Goal: Task Accomplishment & Management: Complete application form

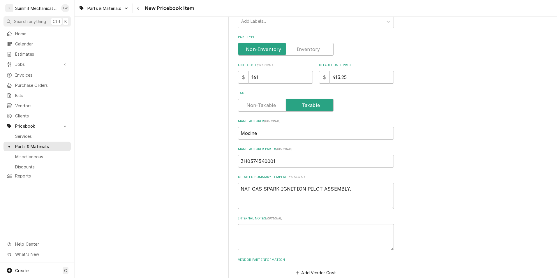
scroll to position [127, 0]
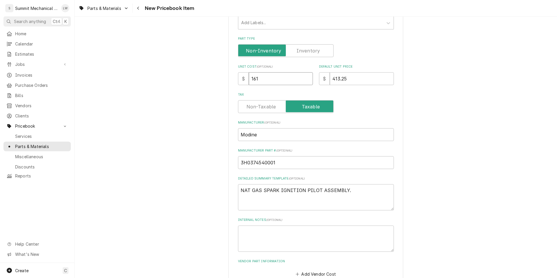
click at [263, 78] on input "161" at bounding box center [281, 78] width 64 height 13
type input "2"
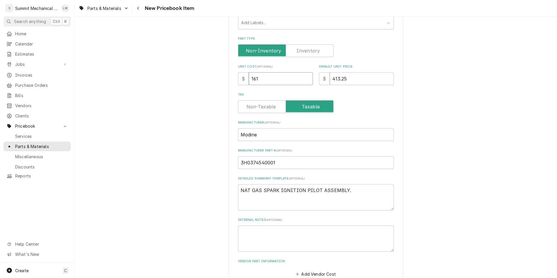
type textarea "x"
type input "28"
type textarea "x"
type input "285"
type textarea "x"
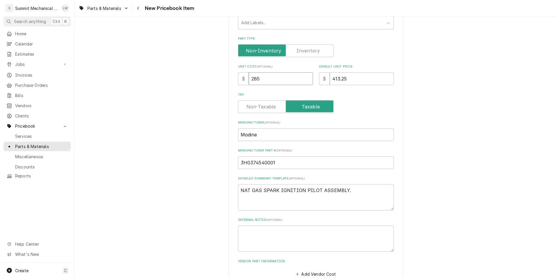
type input "285"
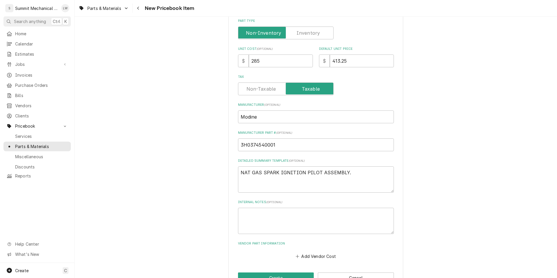
scroll to position [163, 0]
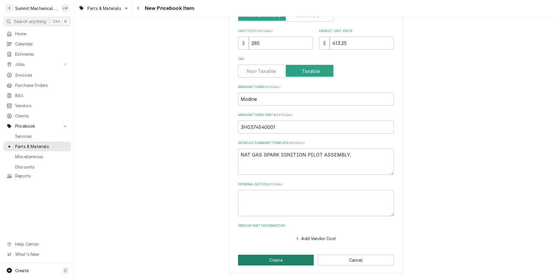
click at [253, 259] on button "Create" at bounding box center [276, 260] width 76 height 11
type textarea "x"
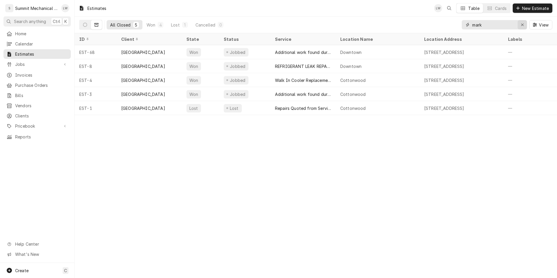
click at [526, 24] on button "Erase input" at bounding box center [522, 24] width 9 height 9
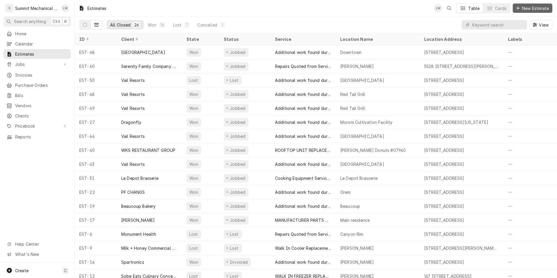
click at [521, 8] on span "New Estimate" at bounding box center [535, 8] width 29 height 6
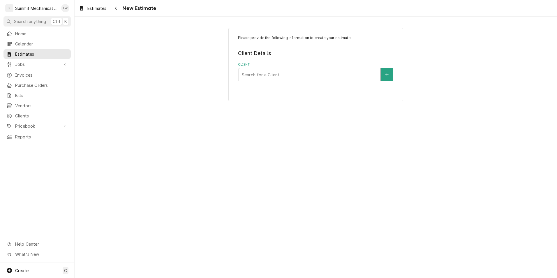
click at [317, 81] on div "Search for a Client..." at bounding box center [310, 74] width 142 height 13
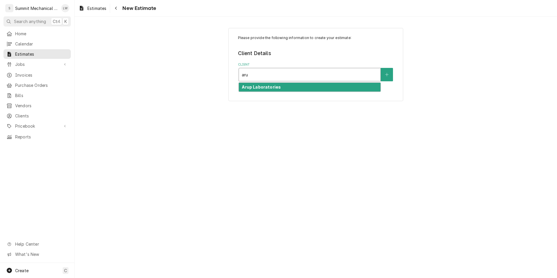
type input "arup"
click at [265, 91] on div "Arup Laboratories" at bounding box center [310, 87] width 142 height 9
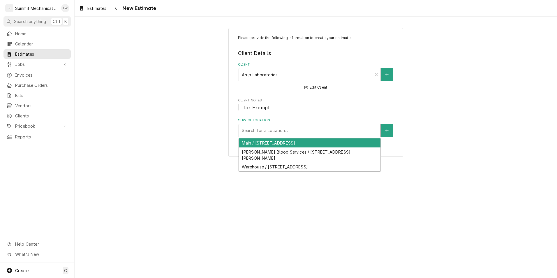
click at [291, 128] on div "Service Location" at bounding box center [310, 130] width 136 height 10
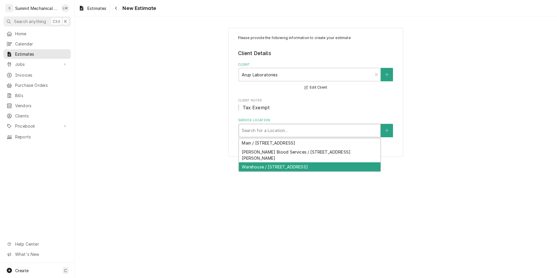
click at [281, 162] on div "Warehouse / 4030 Advantage Cir, Salt Lake City, UT 84104" at bounding box center [310, 166] width 142 height 9
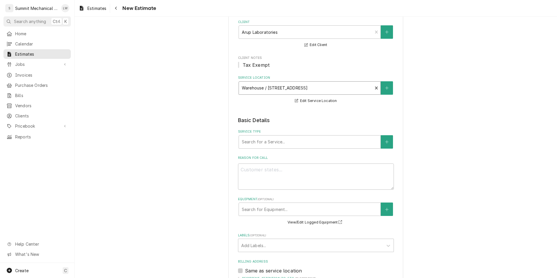
scroll to position [46, 0]
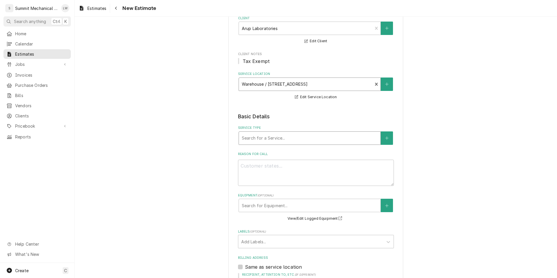
click at [296, 136] on div "Service Type" at bounding box center [310, 138] width 136 height 10
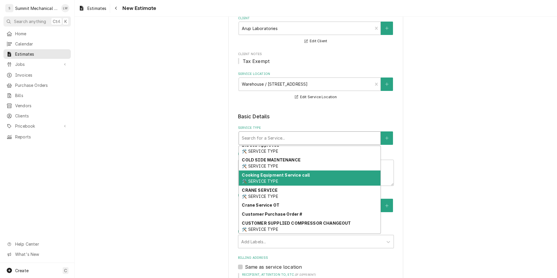
scroll to position [0, 0]
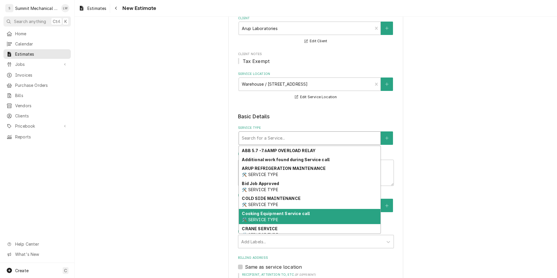
type textarea "x"
type input "c"
type textarea "x"
type input "cu"
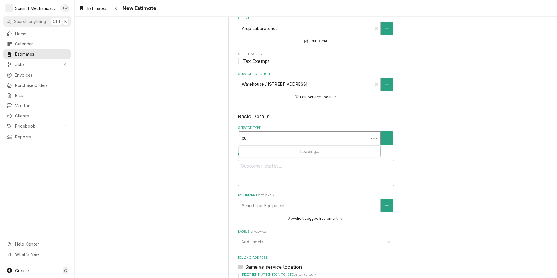
type textarea "x"
type input "cus"
type textarea "x"
type input "cust"
type textarea "x"
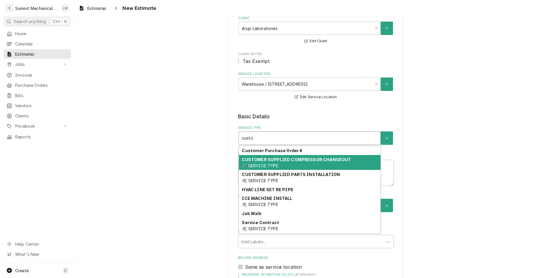
scroll to position [1, 0]
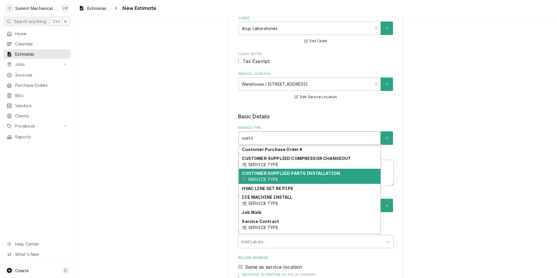
type input "custo"
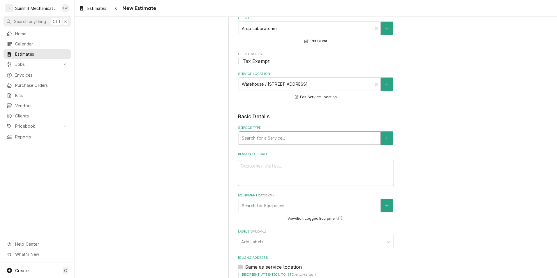
click at [334, 143] on div "Service Type" at bounding box center [310, 138] width 136 height 10
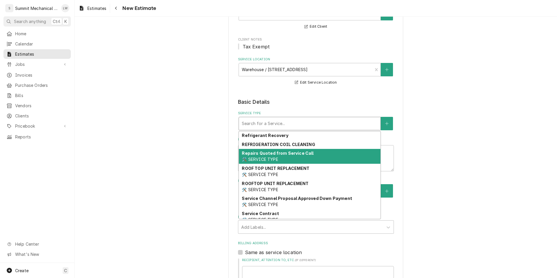
scroll to position [492, 0]
click at [327, 159] on div "Repairs Quoted from Service Call 🛠️ SERVICE TYPE" at bounding box center [310, 156] width 142 height 15
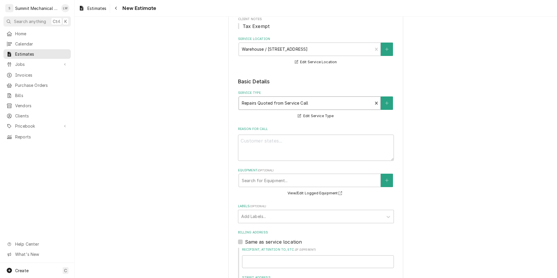
scroll to position [82, 0]
click at [352, 139] on textarea "Reason For Call" at bounding box center [316, 147] width 156 height 26
type textarea "x"
type textarea "J"
type textarea "x"
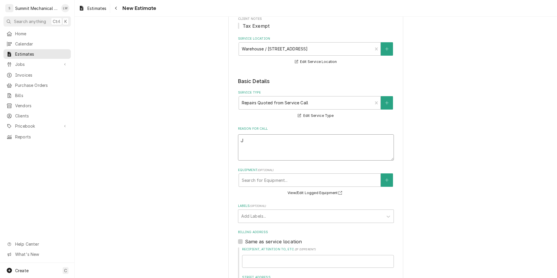
type textarea "Jo"
type textarea "x"
type textarea "Joh"
type textarea "x"
type textarea "John"
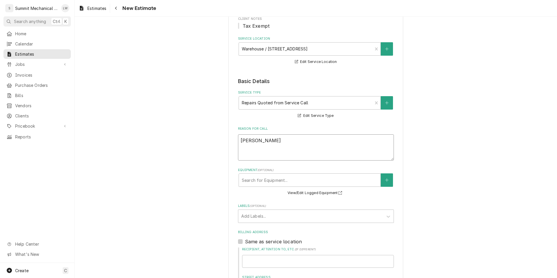
type textarea "x"
type textarea "John"
type textarea "x"
type textarea "John r"
type textarea "x"
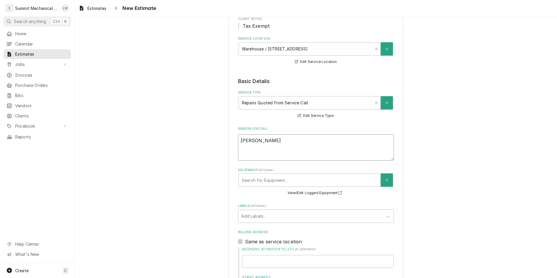
type textarea "John re"
type textarea "x"
type textarea "John req"
type textarea "x"
type textarea "John requ"
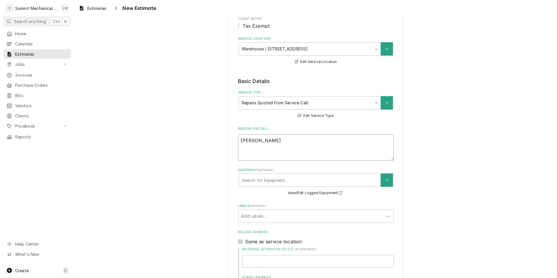
type textarea "x"
type textarea "John requi"
type textarea "x"
type textarea "John requie"
type textarea "x"
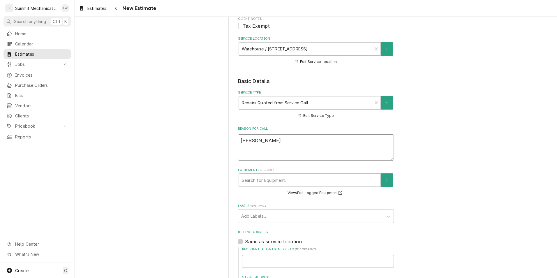
type textarea "John requ"
type textarea "x"
type textarea "John reque"
type textarea "x"
type textarea "John reques"
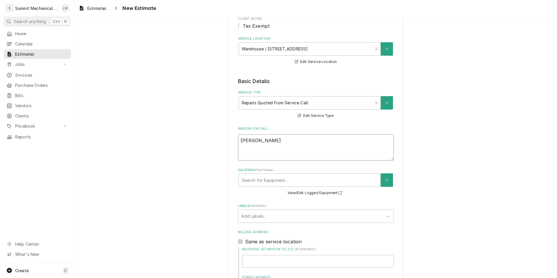
type textarea "x"
type textarea "John request"
type textarea "x"
type textarea "John requeste"
type textarea "x"
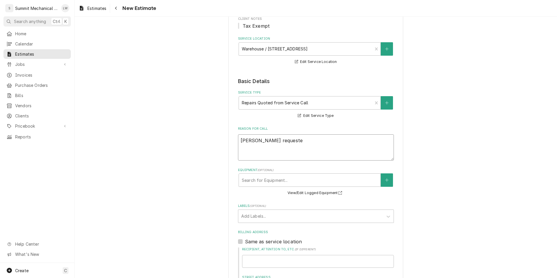
type textarea "John requested"
type textarea "x"
type textarea "John requested"
type textarea "x"
type textarea "John requested q"
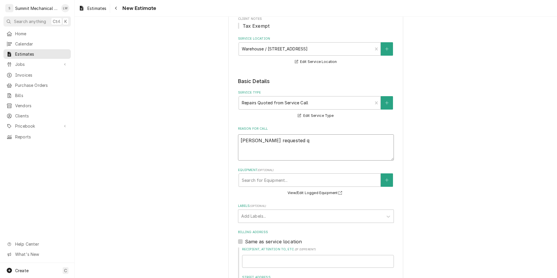
type textarea "x"
type textarea "John requested qu"
type textarea "x"
type textarea "John requested quo"
type textarea "x"
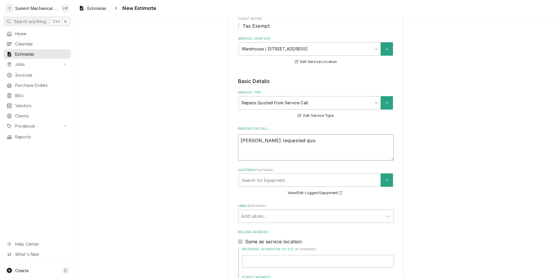
type textarea "John requested quot"
type textarea "x"
type textarea "John requested quote"
type textarea "x"
type textarea "John requested quote"
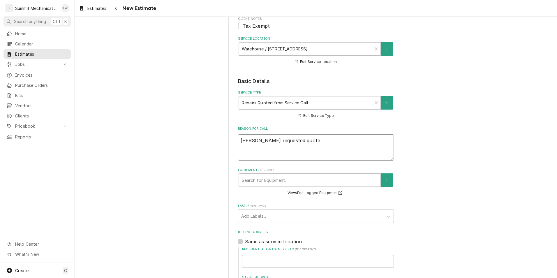
type textarea "x"
type textarea "John requested quote t"
type textarea "x"
type textarea "John requested quote to"
type textarea "x"
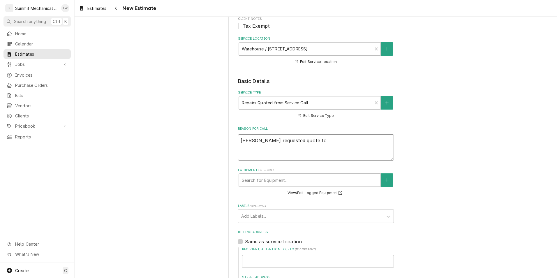
type textarea "John requested quote to"
type textarea "x"
type textarea "John requested quote to u"
type textarea "x"
type textarea "John requested quote to up"
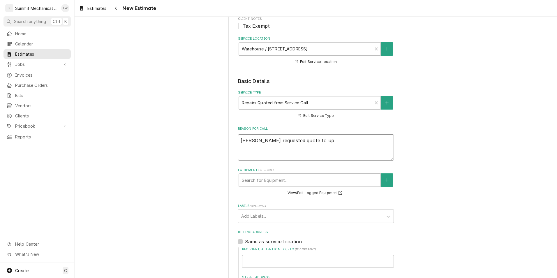
type textarea "x"
type textarea "John requested quote to upd"
type textarea "x"
type textarea "John requested quote to upda"
type textarea "x"
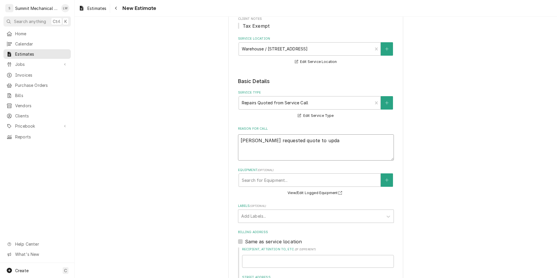
type textarea "John requested quote to updat"
type textarea "x"
type textarea "John requested quote to update"
type textarea "x"
type textarea "John requested quote to update"
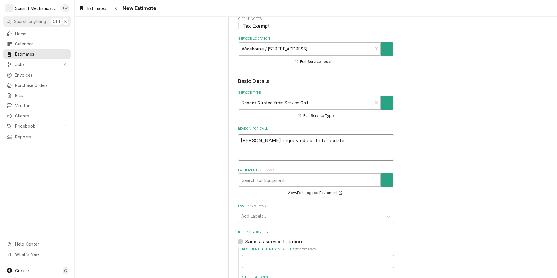
type textarea "x"
type textarea "John requested quote to update a"
type textarea "x"
type textarea "John requested quote to update al"
type textarea "x"
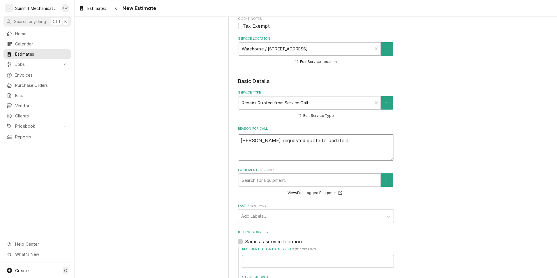
type textarea "John requested quote to update all"
type textarea "x"
type textarea "John requested quote to update all"
type textarea "x"
type textarea "John requested quote to update all i"
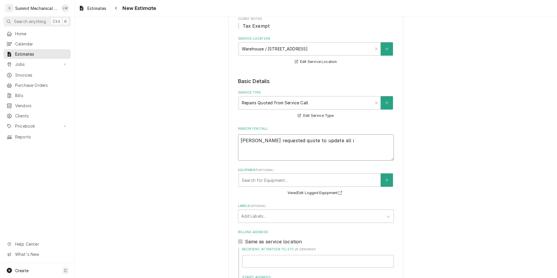
type textarea "x"
type textarea "John requested quote to update all ig"
type textarea "x"
type textarea "John requested quote to update all ign"
type textarea "x"
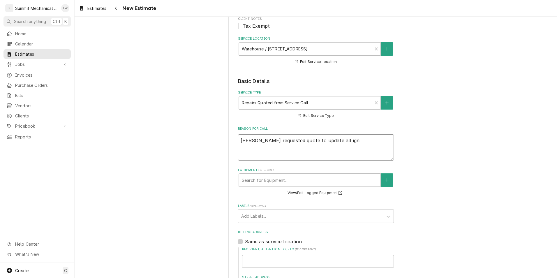
type textarea "John requested quote to update all igni"
type textarea "x"
type textarea "John requested quote to update all ignito"
type textarea "x"
type textarea "John requested quote to update all ignitor"
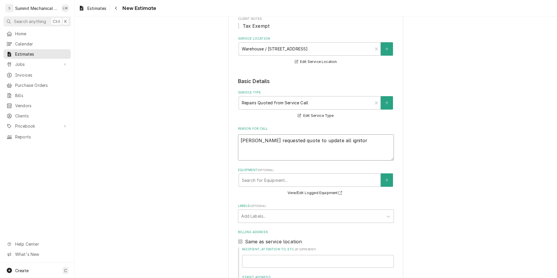
type textarea "x"
type textarea "John requested quote to update all ignitore"
type textarea "x"
type textarea "John requested quote to update all ignitor"
type textarea "x"
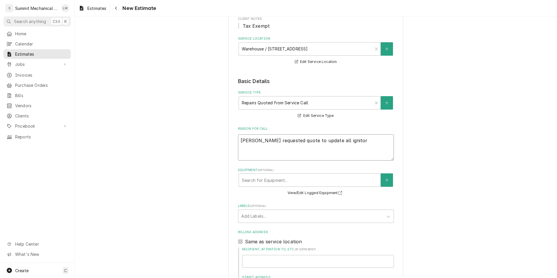
type textarea "John requested quote to update all ignito"
type textarea "x"
type textarea "John requested quote to update all ignit"
type textarea "x"
type textarea "John requested quote to update all igni"
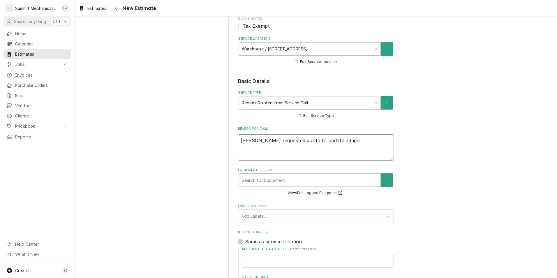
type textarea "x"
type textarea "John requested quote to update all ign"
type textarea "x"
type textarea "John requested quote to update all ig"
type textarea "x"
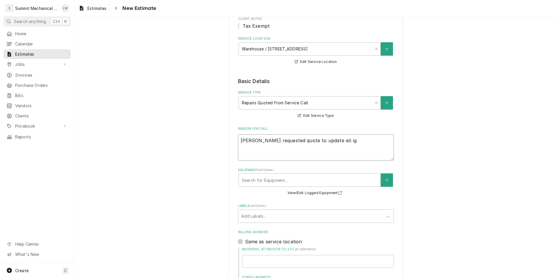
type textarea "John requested quote to update all i"
type textarea "x"
type textarea "John requested quote to update all"
type textarea "x"
type textarea "John requested quote to update all p"
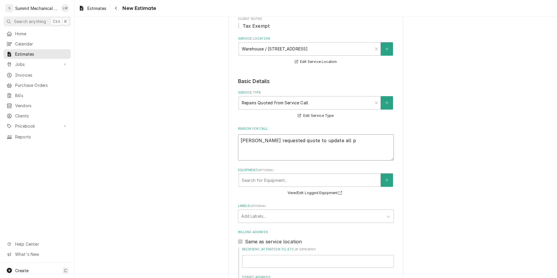
type textarea "x"
type textarea "John requested quote to update all pi"
type textarea "x"
type textarea "John requested quote to update all pil"
type textarea "x"
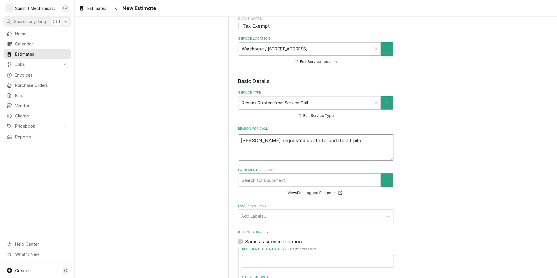
type textarea "John requested quote to update all pilot"
type textarea "x"
type textarea "John requested quote to update all pilot"
type textarea "x"
type textarea "John requested quote to update all pilot a"
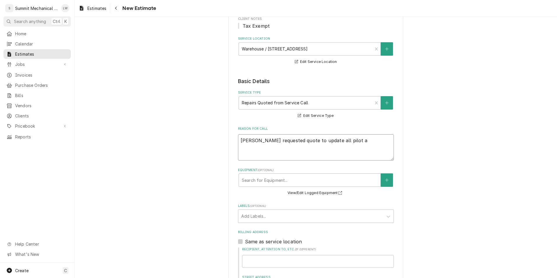
type textarea "x"
type textarea "John requested quote to update all pilot as"
type textarea "x"
type textarea "John requested quote to update all pilot ass"
type textarea "x"
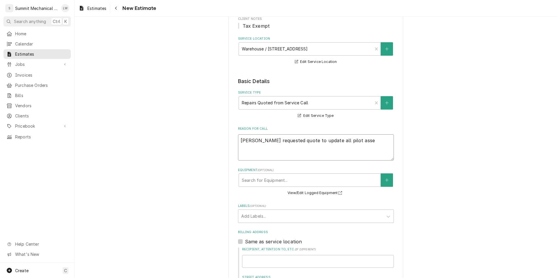
type textarea "John requested quote to update all pilot assem"
type textarea "x"
type textarea "John requested quote to update all pilot assemb"
type textarea "x"
type textarea "John requested quote to update all pilot assembl"
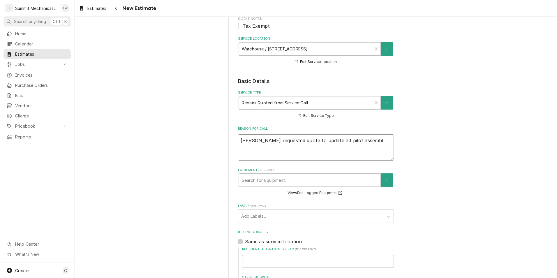
type textarea "x"
type textarea "John requested quote to update all pilot assembli"
type textarea "x"
type textarea "John requested quote to update all pilot assemblie"
type textarea "x"
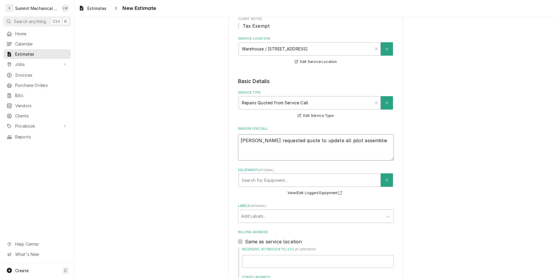
type textarea "John requested quote to update all pilot assemblies"
type textarea "x"
type textarea "John requested quote to update all pilot assemblies"
type textarea "x"
type textarea "John requested quote to update all pilot assemblies o"
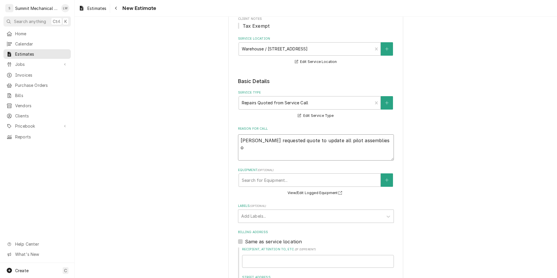
type textarea "x"
type textarea "John requested quote to update all pilot assemblies on"
type textarea "x"
type textarea "John requested quote to update all pilot assemblies on"
type textarea "x"
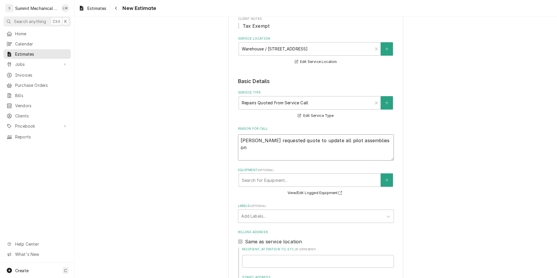
type textarea "John requested quote to update all pilot assemblies on u"
type textarea "x"
type textarea "John requested quote to update all pilot assemblies on un"
type textarea "x"
type textarea "John requested quote to update all pilot assemblies on uni"
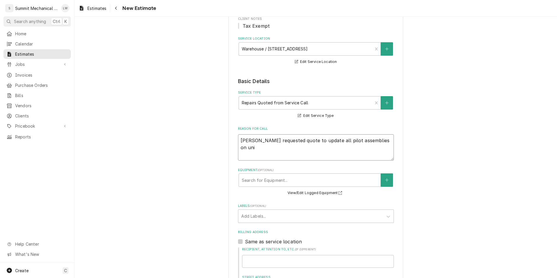
type textarea "x"
type textarea "John requested quote to update all pilot assemblies on unit"
type textarea "x"
type textarea "John requested quote to update all pilot assemblies on unit"
type textarea "x"
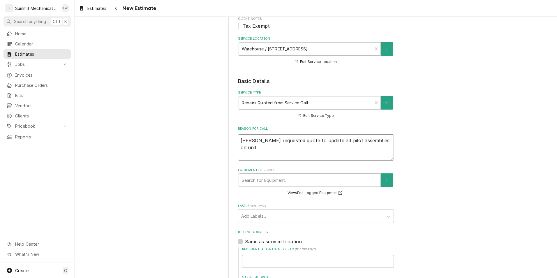
type textarea "John requested quote to update all pilot assemblies on unit h"
type textarea "x"
type textarea "John requested quote to update all pilot assemblies on unit he"
type textarea "x"
type textarea "John requested quote to update all pilot assemblies on unit hea"
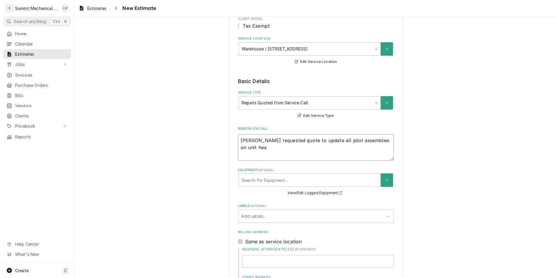
type textarea "x"
type textarea "John requested quote to update all pilot assemblies on unit heat"
type textarea "x"
type textarea "John requested quote to update all pilot assemblies on unit heate"
type textarea "x"
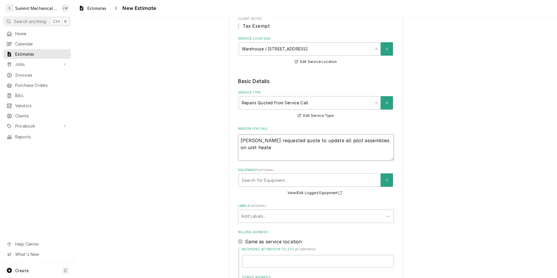
type textarea "John requested quote to update all pilot assemblies on unit heater"
type textarea "x"
type textarea "John requested quote to update all pilot assemblies on unit heaters"
type textarea "x"
type textarea "John requested quote to update all pilot assemblies on unit heaters"
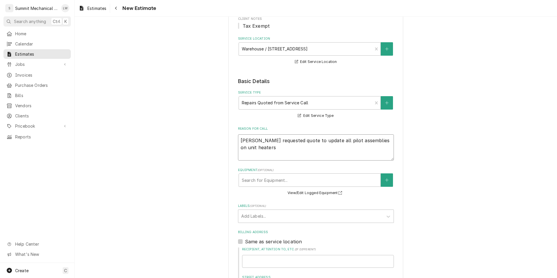
type textarea "x"
type textarea "John requested quote to update all pilot assemblies on unit heaters"
type textarea "x"
type textarea "John requested quote to update all pilot assemblies on unit heaters."
type textarea "x"
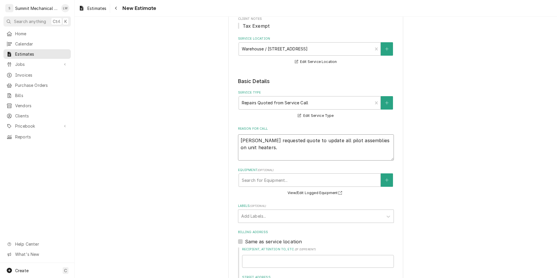
type textarea "John requested quote to update all pilot assemblies on unit heaters"
type textarea "x"
type textarea "John requested quote to update all pilot assemblies on unit heater"
type textarea "x"
type textarea "John requested quote to update all pilot assemblies on unit heate"
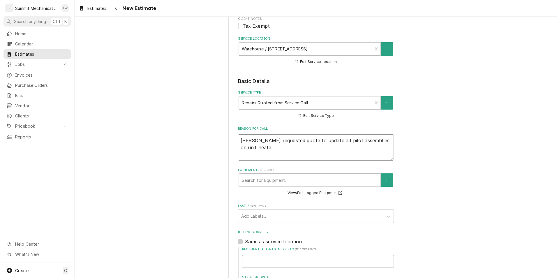
type textarea "x"
type textarea "John requested quote to update all pilot assemblies on unit heat"
type textarea "x"
type textarea "John requested quote to update all pilot assemblies on unit hea"
type textarea "x"
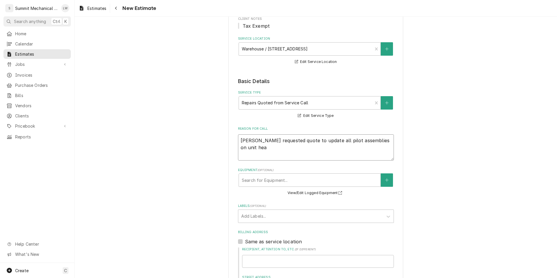
type textarea "John requested quote to update all pilot assemblies on unit he"
type textarea "x"
type textarea "John requested quote to update all pilot assemblies on unit h"
type textarea "x"
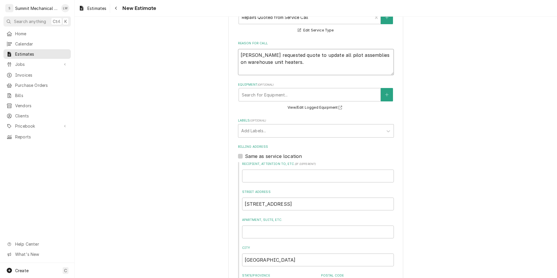
scroll to position [174, 0]
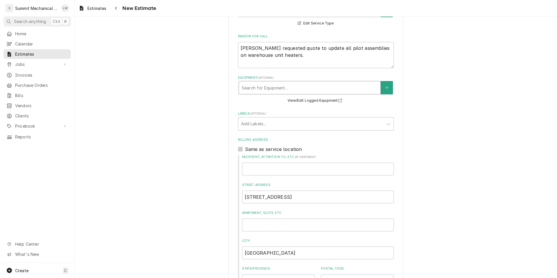
click at [334, 89] on div "Equipment" at bounding box center [310, 87] width 136 height 10
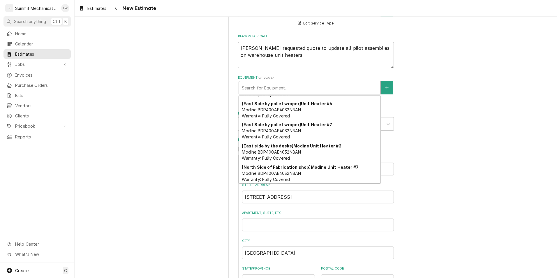
scroll to position [0, 0]
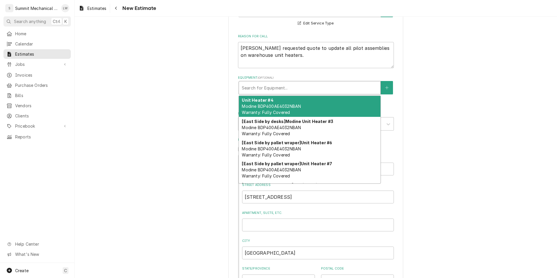
click at [505, 65] on div "Please provide the following information to create your estimate: Client Detail…" at bounding box center [316, 133] width 483 height 568
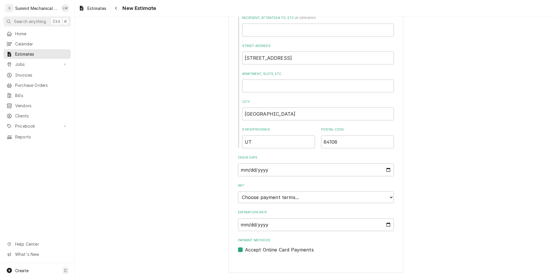
scroll to position [305, 0]
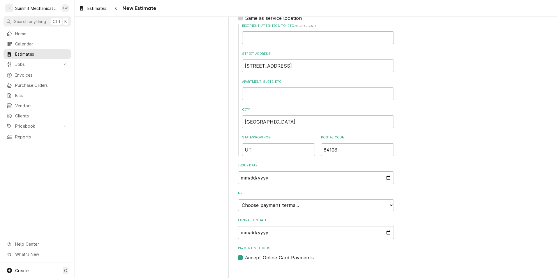
click at [272, 37] on input "Recipient, Attention To, etc. ( if different )" at bounding box center [318, 37] width 152 height 13
click at [282, 101] on div "Recipient, Attention To, etc. ( if different ) PROJ Street Address 500 Chipeta …" at bounding box center [316, 90] width 156 height 133
click at [283, 100] on input "Apartment, Suite, etc." at bounding box center [318, 93] width 152 height 13
paste input "PROJ 2025-0046"
click at [243, 94] on input "PROJ 2025-0046" at bounding box center [318, 93] width 152 height 13
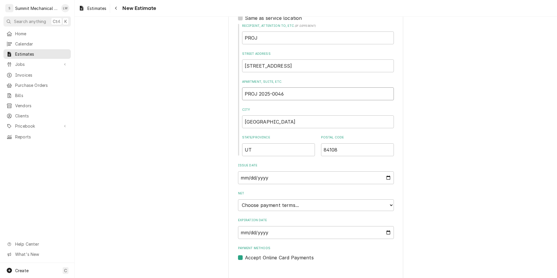
click at [324, 95] on input "PROJ 2025-0046" at bounding box center [318, 93] width 152 height 13
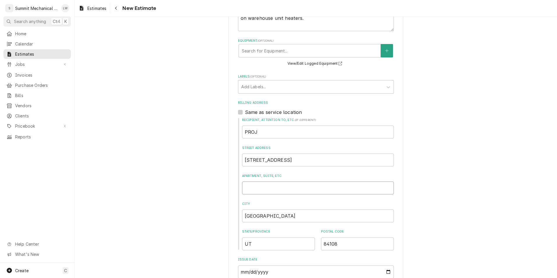
scroll to position [211, 0]
click at [309, 122] on label "Recipient, Attention To, etc. ( if different )" at bounding box center [318, 120] width 152 height 5
click at [309, 126] on input "PROJ" at bounding box center [318, 132] width 152 height 13
click at [304, 139] on div "Recipient, Attention To, etc. ( if different ) PROJ Street Address 500 Chipeta …" at bounding box center [316, 184] width 156 height 133
click at [305, 133] on input "PROJ" at bounding box center [318, 132] width 152 height 13
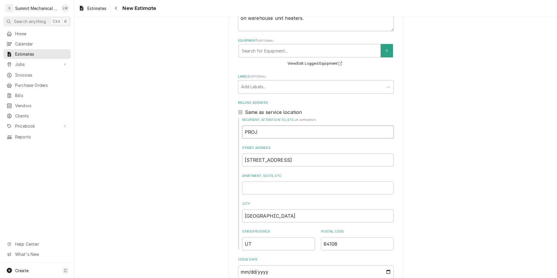
click at [305, 133] on input "PROJ" at bounding box center [318, 132] width 152 height 13
paste input "PROJ 2025-0046"
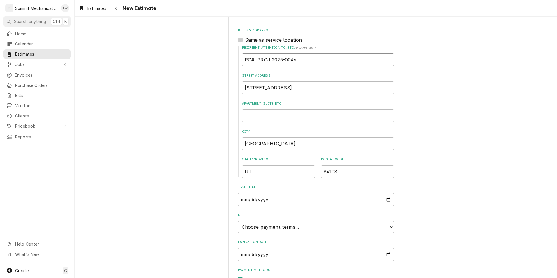
scroll to position [313, 0]
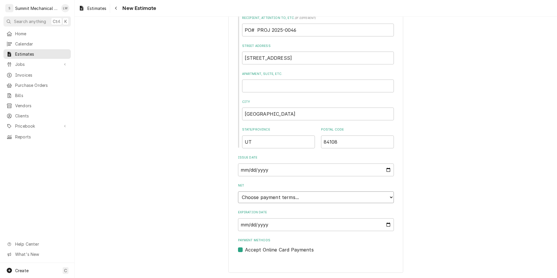
click at [381, 200] on select "Choose payment terms... Same Day Net 7 Net 14 Net 21 Net 30 Net 45 Net 60 Net 90" at bounding box center [316, 198] width 156 height 12
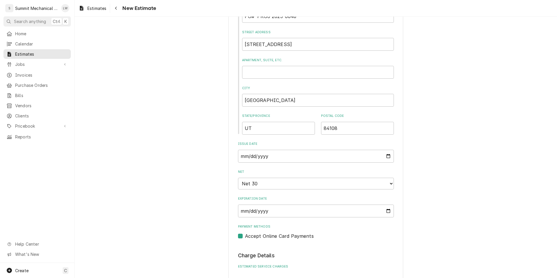
scroll to position [337, 0]
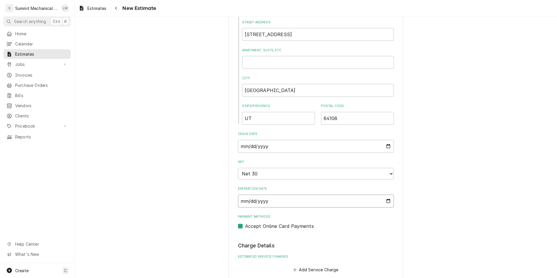
click at [388, 203] on input "2025-11-01" at bounding box center [316, 201] width 156 height 13
click at [436, 194] on div "Please provide the following information to create your estimate: Client Detail…" at bounding box center [316, 144] width 483 height 917
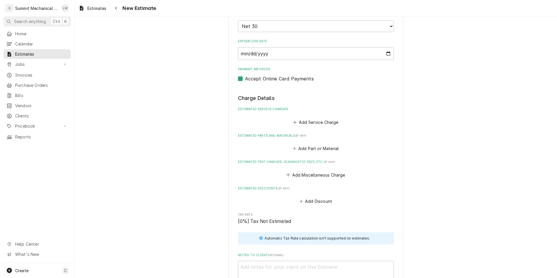
scroll to position [486, 0]
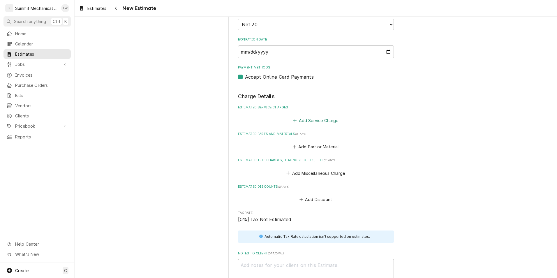
click at [333, 118] on button "Add Service Charge" at bounding box center [315, 120] width 47 height 8
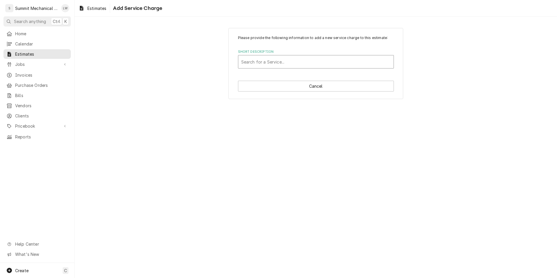
click at [330, 62] on div "Short Description" at bounding box center [316, 62] width 150 height 10
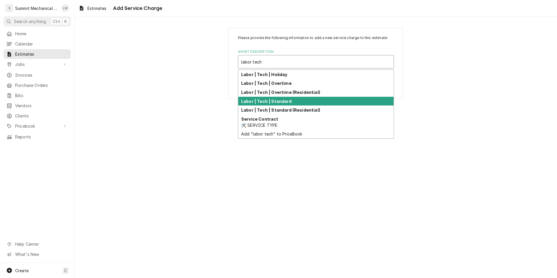
click at [274, 100] on strong "Labor | Tech | Standard" at bounding box center [266, 101] width 50 height 5
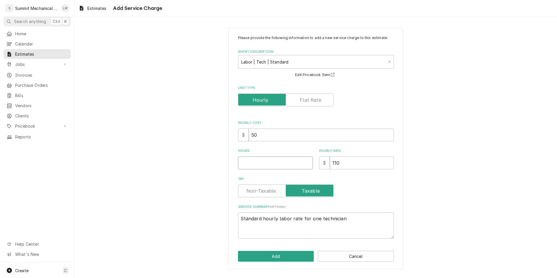
click at [268, 157] on input "Hours" at bounding box center [275, 163] width 75 height 13
click at [317, 221] on textarea "Standard hourly labor rate for one technician" at bounding box center [316, 225] width 156 height 26
click at [349, 216] on textarea "Standard hourly labor rate for two technician" at bounding box center [316, 225] width 156 height 26
click at [263, 257] on button "Add" at bounding box center [276, 256] width 76 height 11
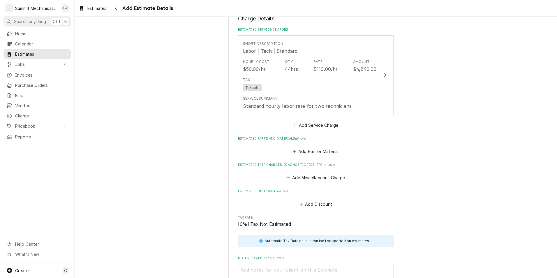
scroll to position [564, 0]
click at [318, 154] on button "Add Part or Material" at bounding box center [316, 151] width 48 height 8
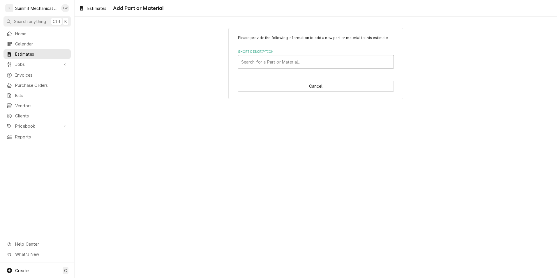
click at [314, 55] on div "Search for a Part or Material..." at bounding box center [315, 61] width 155 height 13
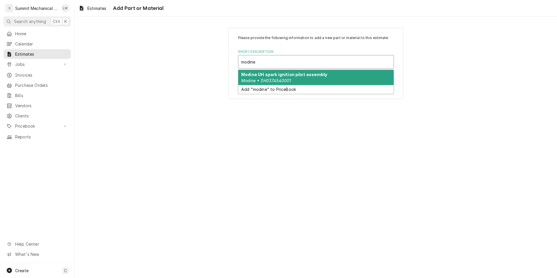
click at [302, 78] on div "Modine UH spark ignition pilot assembly Modine • 3H0374540001" at bounding box center [315, 77] width 155 height 15
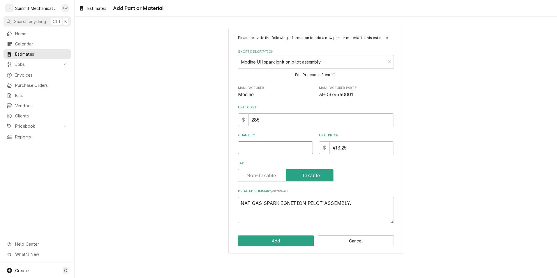
click at [268, 153] on input "Quantity" at bounding box center [275, 147] width 75 height 13
click at [275, 236] on button "Add" at bounding box center [276, 241] width 76 height 11
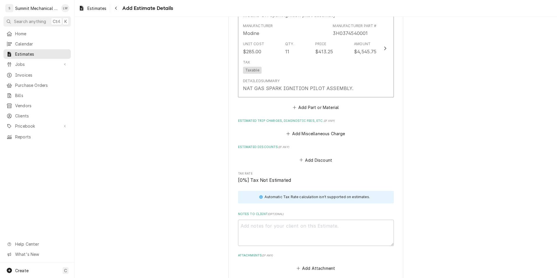
scroll to position [708, 0]
click at [315, 107] on button "Add Part or Material" at bounding box center [316, 107] width 48 height 8
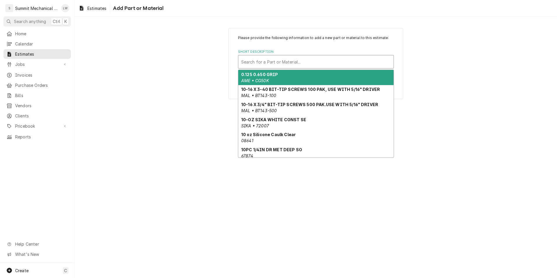
click at [315, 68] on div "Search for a Part or Material..." at bounding box center [315, 61] width 155 height 13
click at [474, 70] on div "Please provide the following information to add a new part or material to this …" at bounding box center [316, 63] width 483 height 81
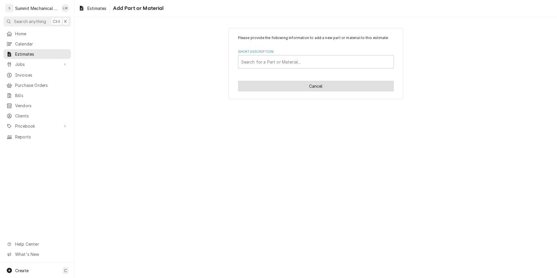
click at [315, 88] on button "Cancel" at bounding box center [316, 86] width 156 height 11
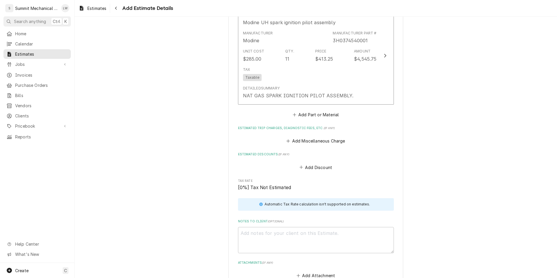
click at [325, 146] on fieldset "Charge Details Estimated Service Charges Short Description Labor | Tech | Stand…" at bounding box center [316, 79] width 156 height 402
click at [327, 144] on button "Add Miscellaneous Charge" at bounding box center [316, 141] width 61 height 8
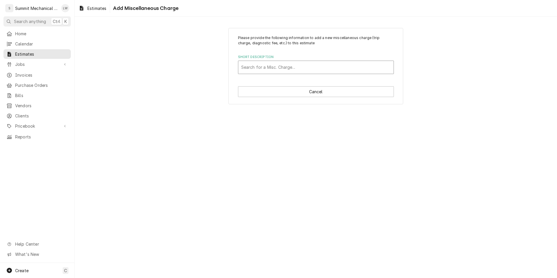
click at [329, 65] on div "Short Description" at bounding box center [316, 67] width 150 height 10
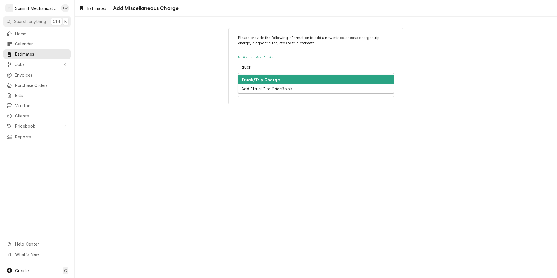
click at [287, 81] on div "Truck/Trip Charge" at bounding box center [315, 79] width 155 height 9
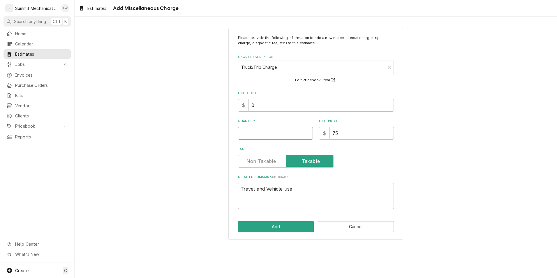
click at [289, 129] on input "Quantity" at bounding box center [275, 133] width 75 height 13
click at [342, 134] on input "75" at bounding box center [362, 133] width 64 height 13
click at [341, 188] on textarea "Travel and Vehicle use" at bounding box center [316, 196] width 156 height 26
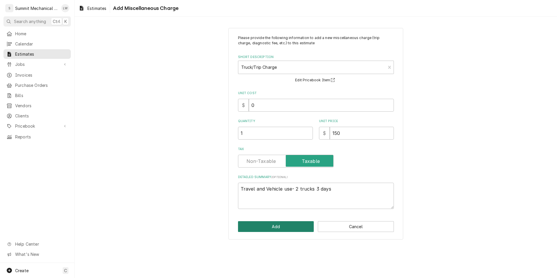
click at [276, 231] on button "Add" at bounding box center [276, 226] width 76 height 11
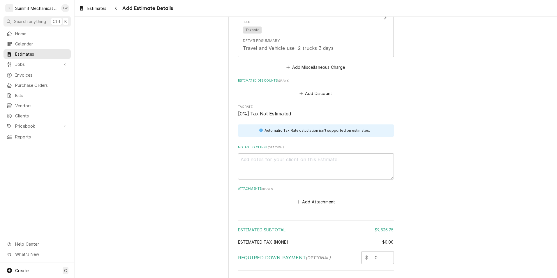
scroll to position [857, 0]
click at [331, 67] on button "Add Miscellaneous Charge" at bounding box center [316, 68] width 61 height 8
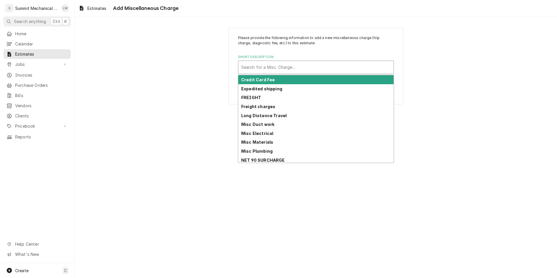
click at [317, 69] on div "Short Description" at bounding box center [316, 67] width 150 height 10
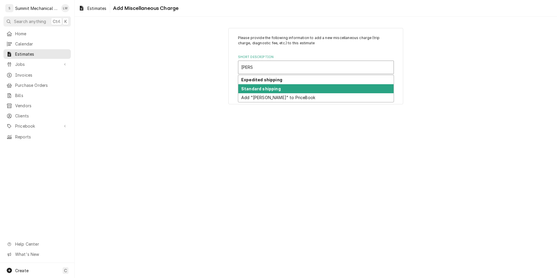
click at [273, 88] on strong "Standard shipping" at bounding box center [261, 88] width 40 height 5
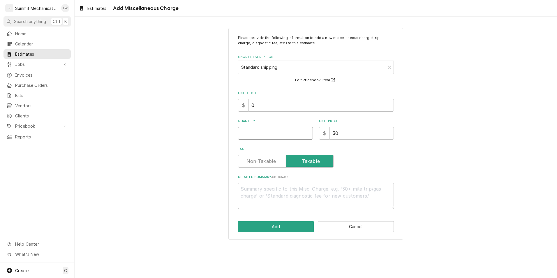
click at [269, 134] on input "Quantity" at bounding box center [275, 133] width 75 height 13
click at [361, 134] on input "30" at bounding box center [362, 133] width 64 height 13
click at [361, 130] on input "30" at bounding box center [362, 133] width 64 height 13
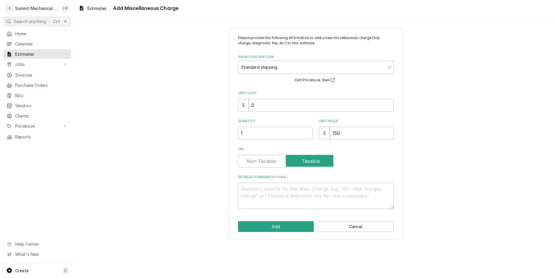
click at [251, 159] on label "Tax" at bounding box center [286, 161] width 96 height 13
click at [251, 159] on input "Tax" at bounding box center [286, 161] width 90 height 13
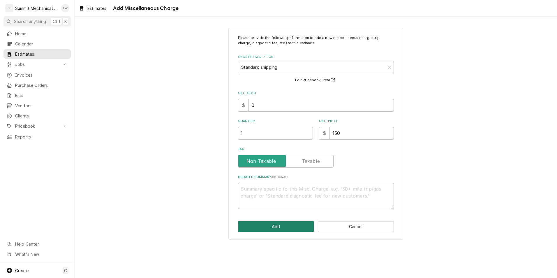
click at [256, 228] on button "Add" at bounding box center [276, 226] width 76 height 11
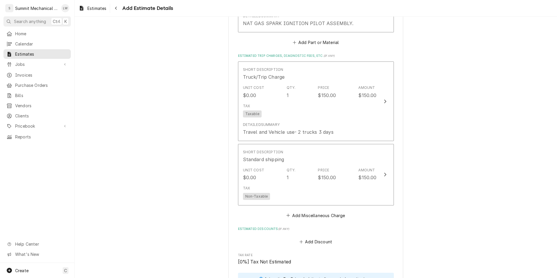
scroll to position [770, 0]
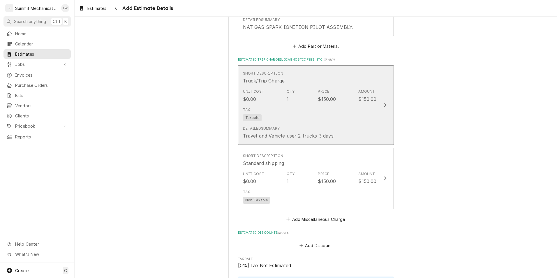
click at [308, 119] on div "Tax Taxable" at bounding box center [310, 114] width 134 height 19
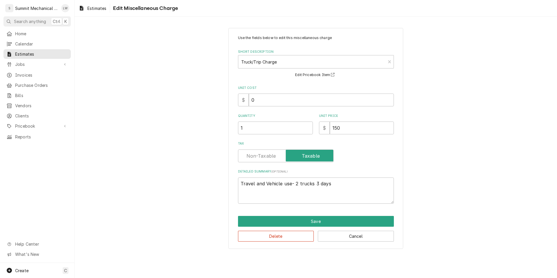
click at [270, 157] on label "Tax" at bounding box center [286, 156] width 96 height 13
click at [270, 157] on input "Tax" at bounding box center [286, 156] width 90 height 13
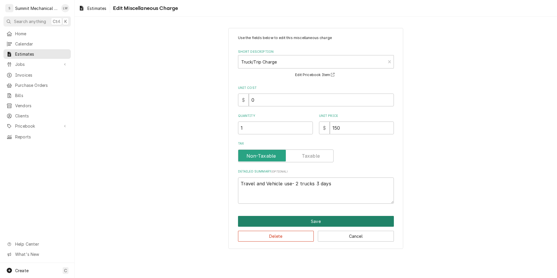
click at [296, 222] on button "Save" at bounding box center [316, 221] width 156 height 11
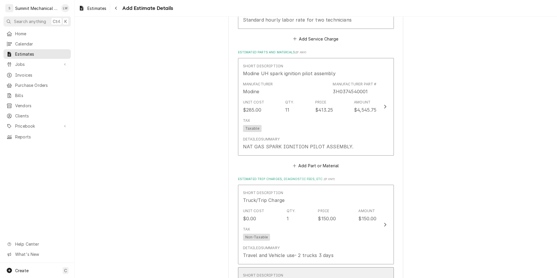
scroll to position [626, 0]
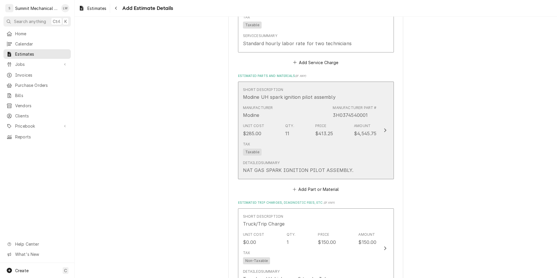
click at [319, 155] on div "Tax Taxable" at bounding box center [310, 148] width 134 height 19
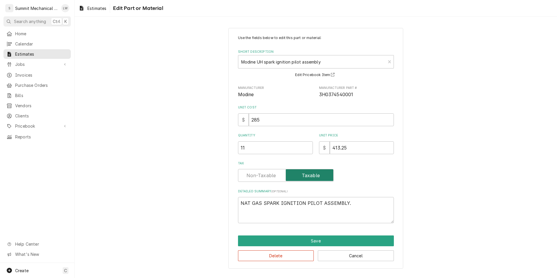
click at [280, 173] on input "Tax" at bounding box center [286, 175] width 90 height 13
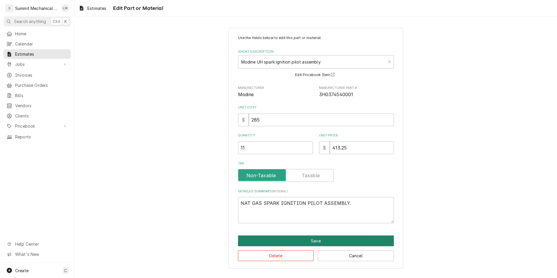
click at [292, 241] on button "Save" at bounding box center [316, 241] width 156 height 11
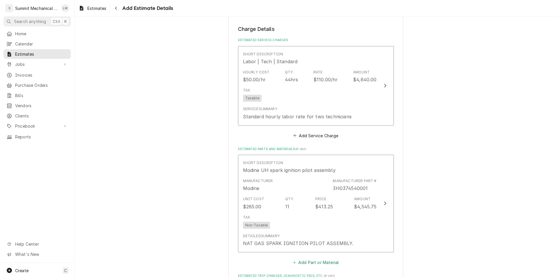
scroll to position [554, 0]
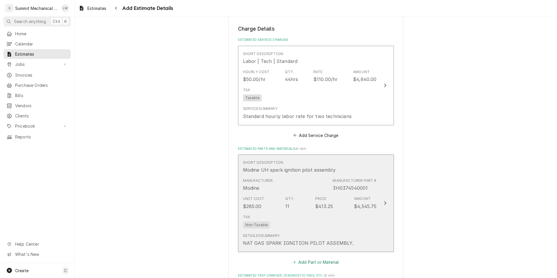
click at [304, 197] on div "Unit Cost $285.00 Qty. 11 Price $413.25 Amount $4,545.75" at bounding box center [310, 203] width 134 height 18
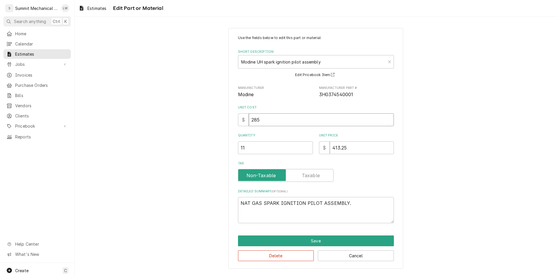
click at [293, 117] on input "285" at bounding box center [321, 119] width 145 height 13
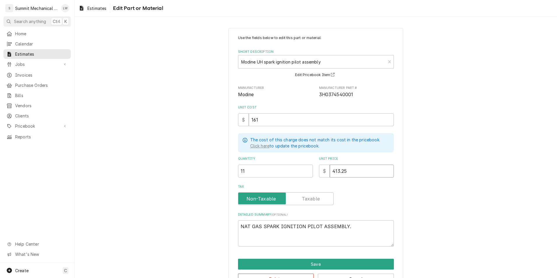
click at [352, 171] on input "413.25" at bounding box center [362, 171] width 64 height 13
click at [461, 152] on div "Use the fields below to edit this part or material: Short Description Modine UH…" at bounding box center [316, 160] width 483 height 274
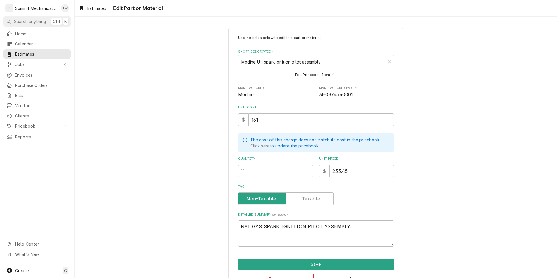
scroll to position [18, 0]
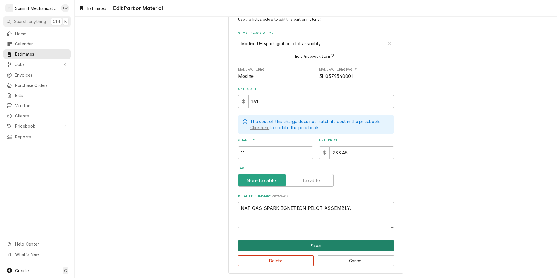
click at [335, 246] on button "Save" at bounding box center [316, 245] width 156 height 11
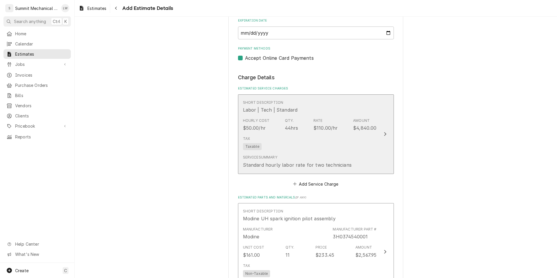
scroll to position [519, 0]
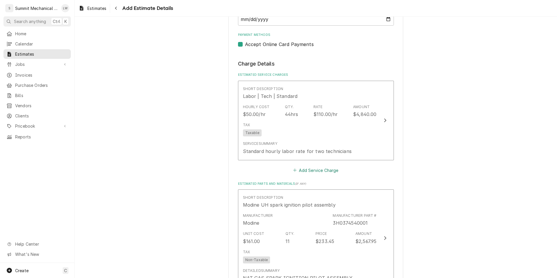
click at [309, 170] on button "Add Service Charge" at bounding box center [315, 170] width 47 height 8
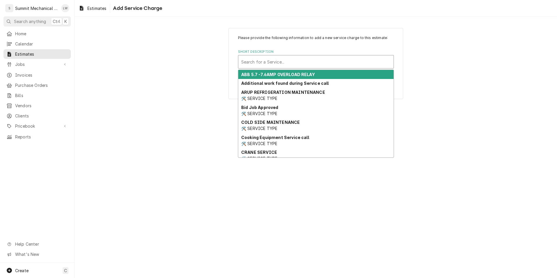
click at [328, 62] on div "Short Description" at bounding box center [316, 62] width 150 height 10
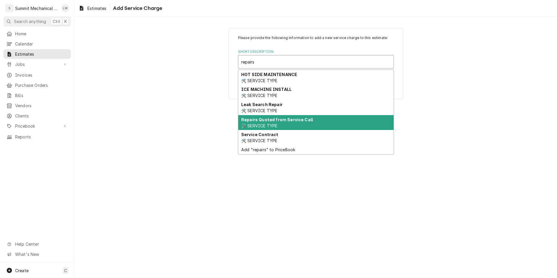
click at [324, 124] on div "Repairs Quoted from Service Call 🛠️ SERVICE TYPE" at bounding box center [315, 122] width 155 height 15
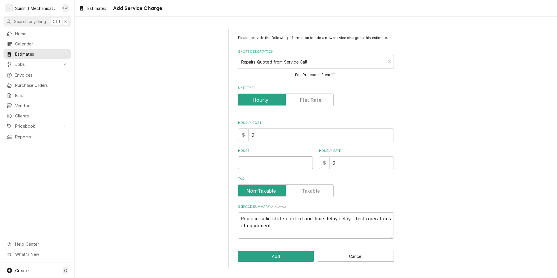
click at [260, 161] on input "Hours" at bounding box center [275, 163] width 75 height 13
click at [329, 224] on textarea "Replace solid state control and time delay relay. Test operations of equipment." at bounding box center [316, 225] width 156 height 26
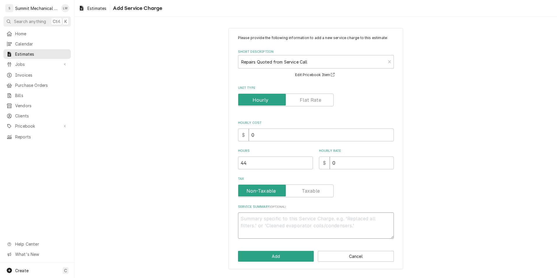
click at [332, 236] on textarea "Service Summary ( optional )" at bounding box center [316, 225] width 156 height 26
click at [239, 219] on textarea "**** Estimate to replace all ignitors on unit heaters ****" at bounding box center [316, 225] width 156 height 26
click at [388, 221] on textarea "**** Estimate to replace all ignitors on unit heaters ****" at bounding box center [316, 225] width 156 height 26
click at [259, 234] on textarea "**** Estimate to replace all ignitors on unit heaters **** ••" at bounding box center [316, 225] width 156 height 26
click at [251, 235] on textarea "**** Estimate to replace all ignitors on unit heaters **** •" at bounding box center [316, 225] width 156 height 26
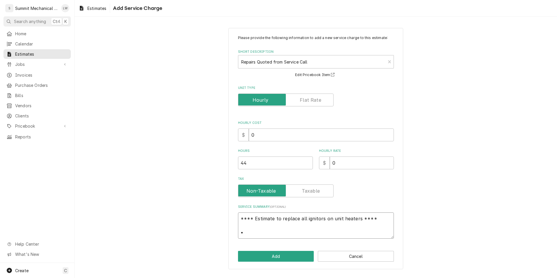
click at [251, 235] on textarea "**** Estimate to replace all ignitors on unit heaters **** •" at bounding box center [316, 225] width 156 height 26
paste textarea "PROJ 2025-0046"
click at [254, 236] on textarea "**** Estimate to replace all ignitors on unit heaters **** •" at bounding box center [316, 225] width 156 height 26
drag, startPoint x: 254, startPoint y: 236, endPoint x: 229, endPoint y: 240, distance: 26.0
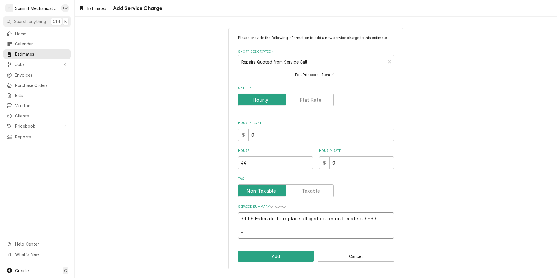
click at [229, 240] on div "Please provide the following information to add a new service charge to this es…" at bounding box center [316, 148] width 175 height 241
paste textarea "•"
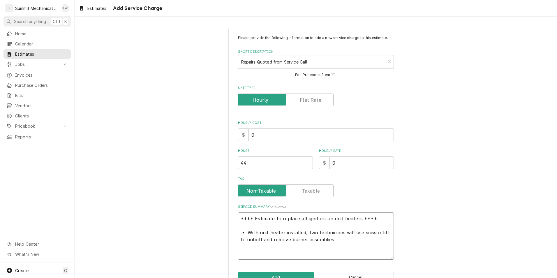
paste textarea "•"
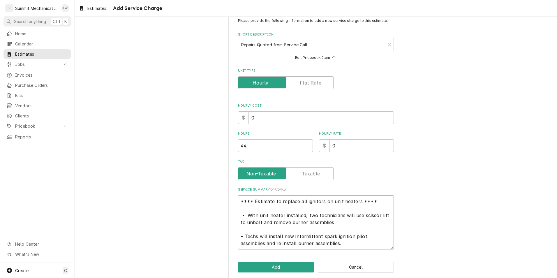
click at [317, 244] on textarea "**** Estimate to replace all ignitors on unit heaters **** • With unit heater i…" at bounding box center [316, 222] width 156 height 54
paste textarea "•"
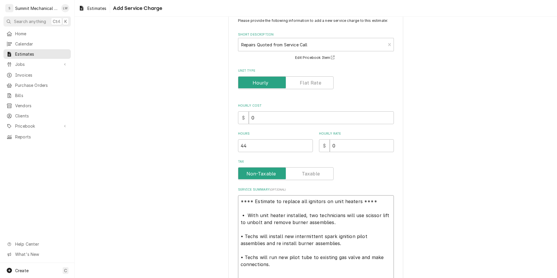
scroll to position [21, 0]
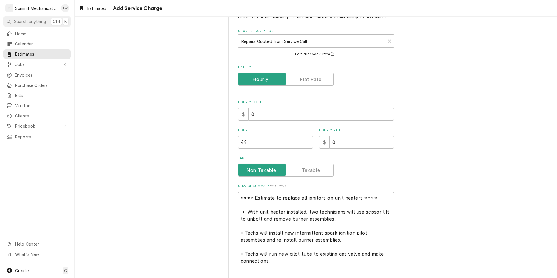
paste textarea "•"
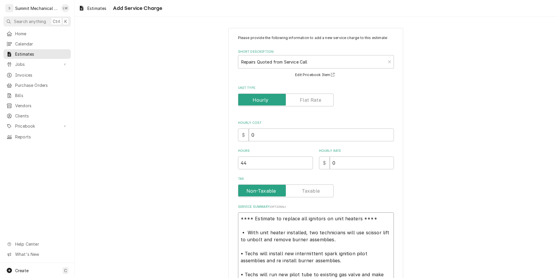
scroll to position [59, 0]
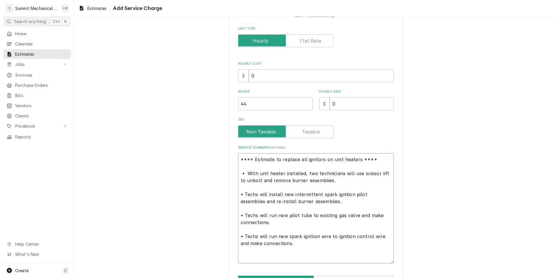
paste textarea "•"
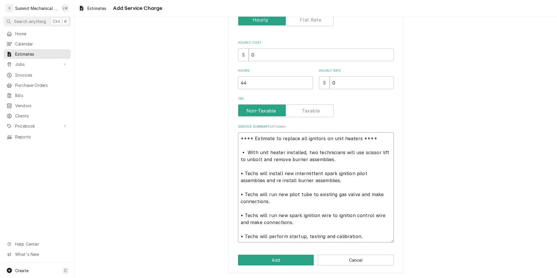
scroll to position [38, 0]
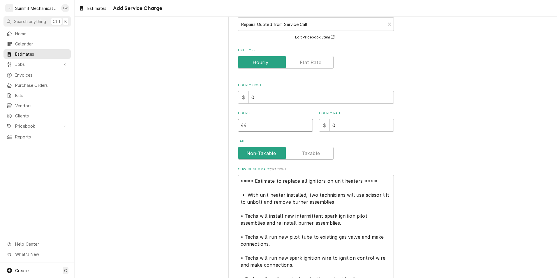
click at [296, 128] on input "44" at bounding box center [275, 125] width 75 height 13
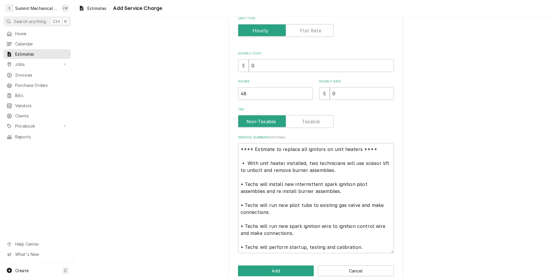
scroll to position [69, 0]
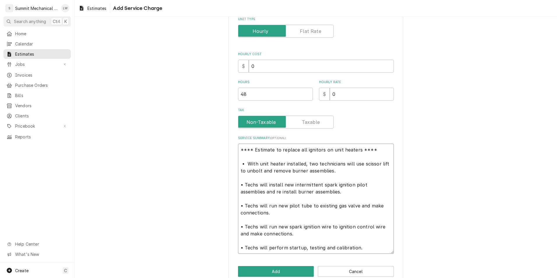
click at [325, 148] on textarea "**** Estimate to replace all ignitors on unit heaters **** • With unit heater i…" at bounding box center [316, 199] width 156 height 110
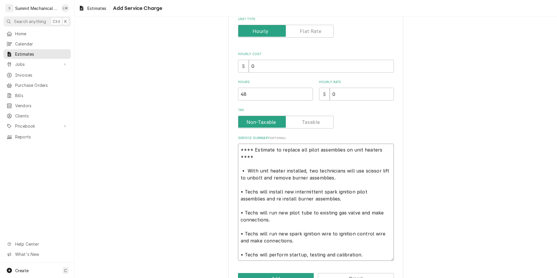
click at [239, 151] on textarea "**** Estimate to replace all pilot assemblies on unit heaters **** • With unit …" at bounding box center [316, 202] width 156 height 117
click at [238, 159] on textarea "**** Estimate to replace all pilot assemblies on unit heaters **** • With unit …" at bounding box center [316, 202] width 156 height 117
click at [245, 149] on textarea "**** Estimate to replace all pilot assemblies on unit heaters**** • With unit h…" at bounding box center [316, 202] width 156 height 117
click at [244, 149] on textarea "**** Estimate to replace all pilot assemblies on unit heaters**** • With unit h…" at bounding box center [316, 202] width 156 height 117
click at [242, 151] on textarea "**** Estimate to replace all pilot assemblies on unit heaters**** • With unit h…" at bounding box center [316, 202] width 156 height 117
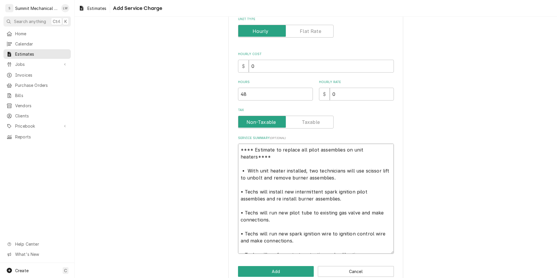
scroll to position [80, 0]
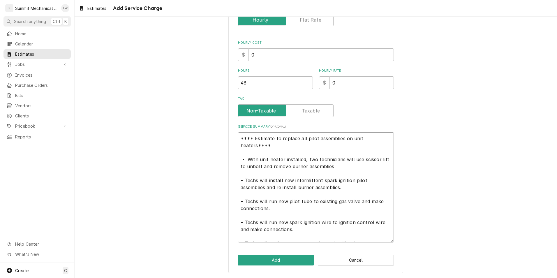
click at [371, 217] on textarea "**** Estimate to replace all pilot assemblies on unit heaters**** • With unit h…" at bounding box center [316, 187] width 156 height 110
click at [283, 223] on textarea "**** Estimate to replace all pilot assemblies on unit heaters**** • With unit h…" at bounding box center [316, 187] width 156 height 110
click at [335, 228] on textarea "**** Estimate to replace all pilot assemblies on unit heaters**** • With unit h…" at bounding box center [316, 187] width 156 height 110
click at [272, 261] on button "Add" at bounding box center [276, 260] width 76 height 11
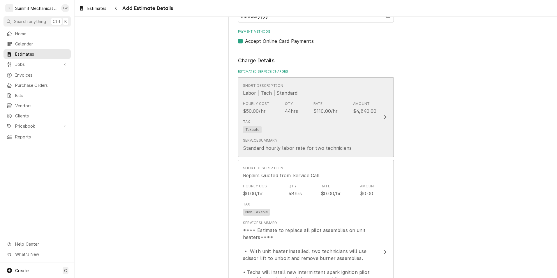
scroll to position [522, 0]
click at [304, 135] on div "Tax Taxable" at bounding box center [310, 126] width 134 height 19
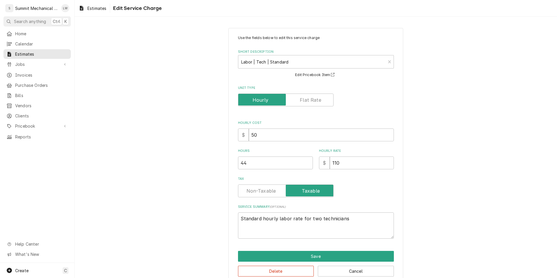
click at [247, 154] on div "Hours 44" at bounding box center [275, 159] width 75 height 21
click at [250, 163] on input "44" at bounding box center [275, 163] width 75 height 13
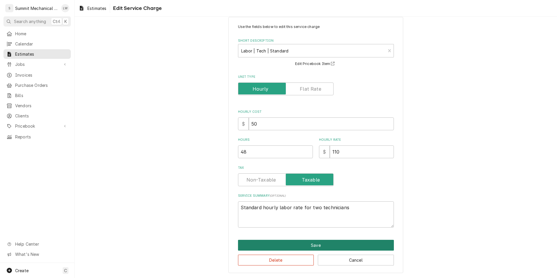
click at [306, 244] on button "Save" at bounding box center [316, 245] width 156 height 11
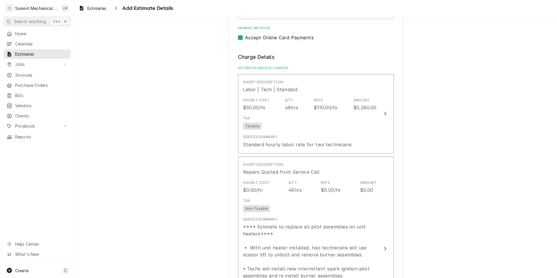
scroll to position [530, 0]
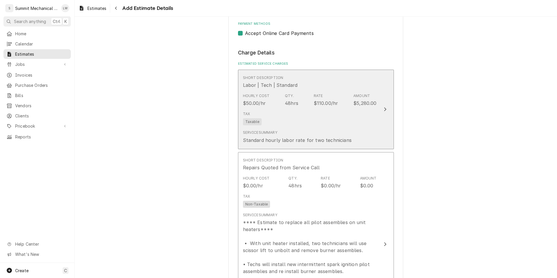
click at [314, 101] on div "$110.00/hr" at bounding box center [326, 103] width 24 height 7
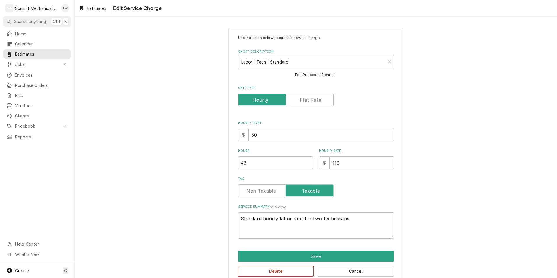
click at [265, 194] on label "Tax" at bounding box center [286, 191] width 96 height 13
click at [265, 194] on input "Tax" at bounding box center [286, 191] width 90 height 13
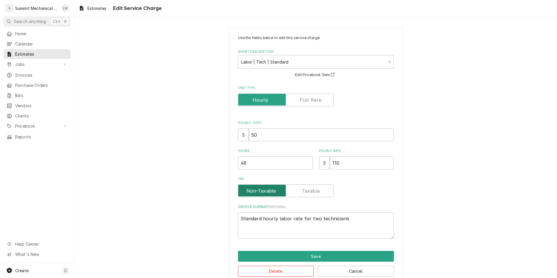
scroll to position [11, 0]
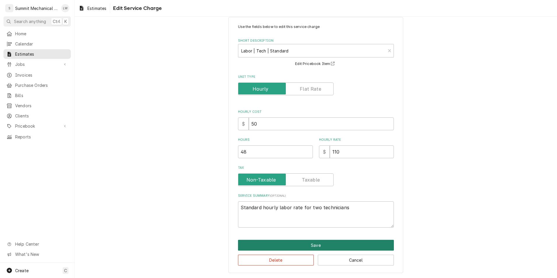
click at [298, 248] on button "Save" at bounding box center [316, 245] width 156 height 11
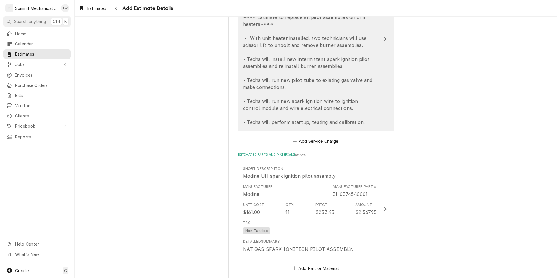
scroll to position [769, 0]
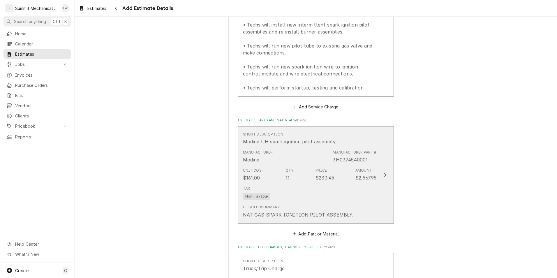
click at [342, 169] on div "Unit Cost $161.00 Qty. 11 Price $233.45 Amount $2,567.95" at bounding box center [310, 175] width 134 height 18
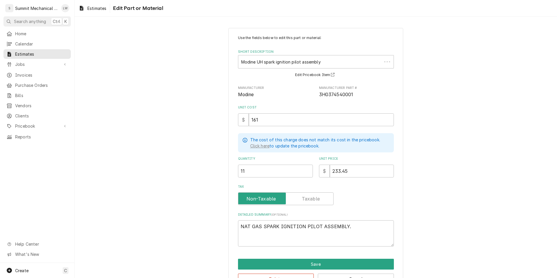
scroll to position [18, 0]
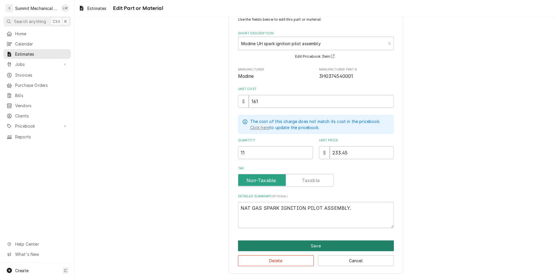
click at [324, 241] on button "Save" at bounding box center [316, 245] width 156 height 11
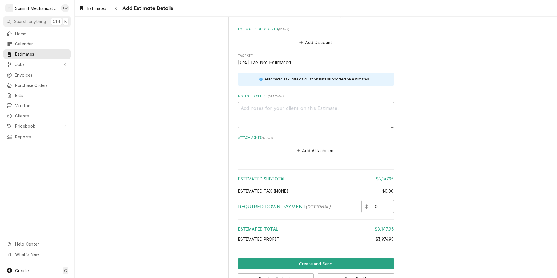
scroll to position [1179, 0]
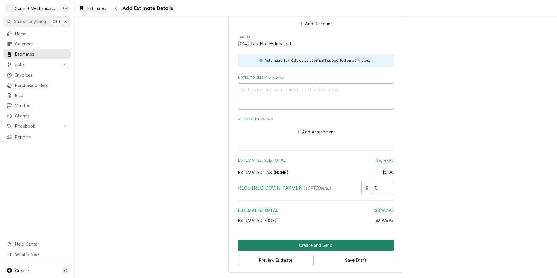
click at [335, 250] on button "Create and Send" at bounding box center [316, 245] width 156 height 11
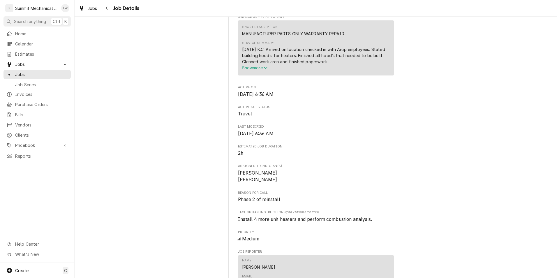
click at [161, 99] on div "Travel Arup Laboratories Warehouse / [STREET_ADDRESS] Open in Maps Roopairs Job…" at bounding box center [316, 225] width 483 height 860
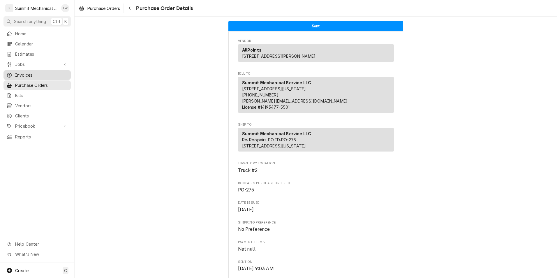
click at [31, 73] on span "Invoices" at bounding box center [41, 75] width 53 height 6
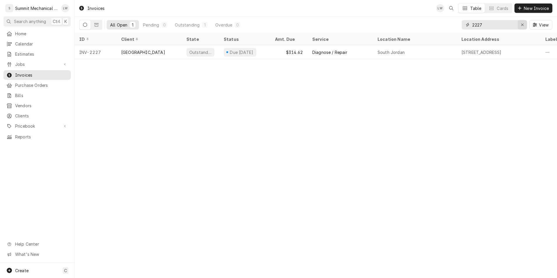
click at [520, 25] on div "Erase input" at bounding box center [523, 25] width 6 height 6
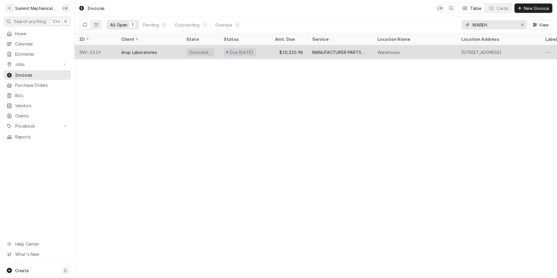
type input "WAREH"
click at [152, 50] on div "Arup Laboratories" at bounding box center [139, 52] width 36 height 6
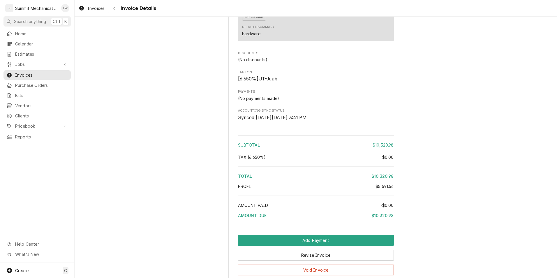
scroll to position [1268, 0]
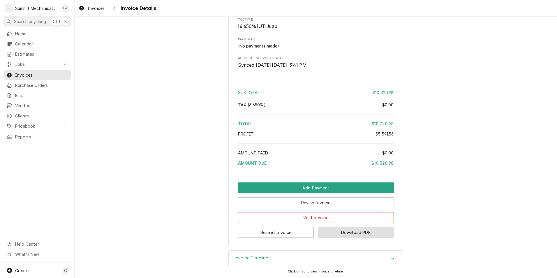
click at [344, 237] on button "Download PDF" at bounding box center [356, 232] width 76 height 11
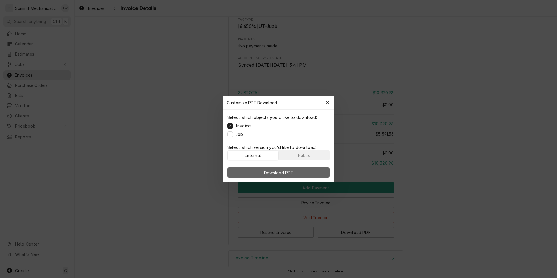
click at [292, 172] on span "Download PDF" at bounding box center [279, 173] width 32 height 6
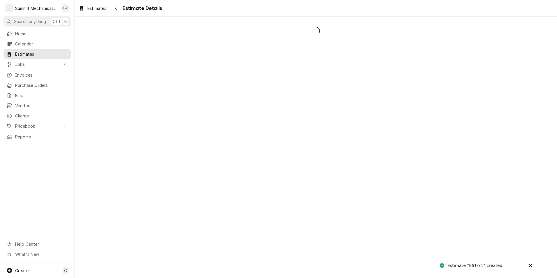
click at [281, 162] on div "Dynamic Content Wrapper" at bounding box center [316, 147] width 483 height 261
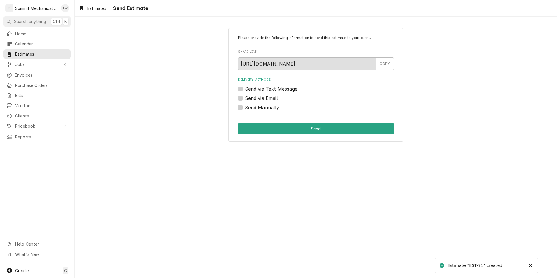
click at [245, 106] on label "Send Manually" at bounding box center [262, 107] width 34 height 7
click at [245, 106] on input "Send Manually" at bounding box center [323, 110] width 156 height 13
checkbox input "true"
click at [277, 131] on button "Send" at bounding box center [316, 128] width 156 height 11
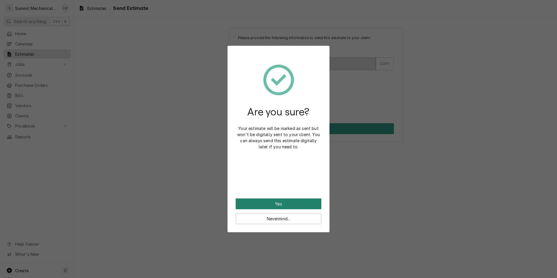
click at [290, 199] on button "Yes" at bounding box center [279, 204] width 86 height 11
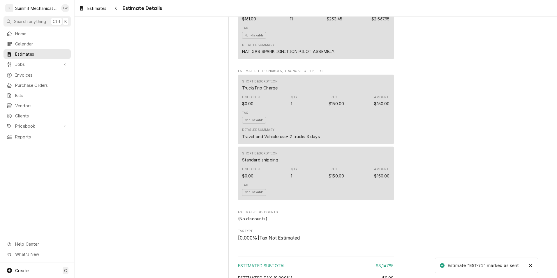
scroll to position [757, 0]
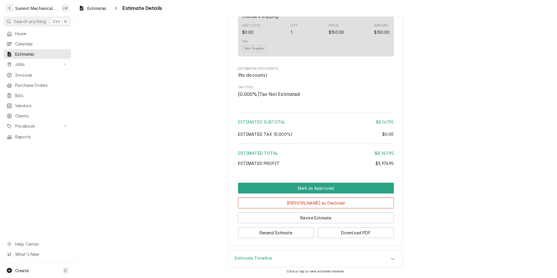
click at [366, 226] on div "Resend Estimate Download PDF" at bounding box center [316, 230] width 156 height 15
click at [366, 230] on button "Download PDF" at bounding box center [356, 232] width 76 height 11
click at [289, 233] on button "Resend Estimate" at bounding box center [276, 232] width 76 height 11
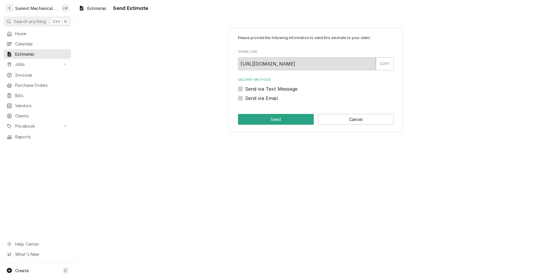
click at [245, 99] on label "Send via Email" at bounding box center [261, 98] width 33 height 7
click at [245, 99] on input "Send via Email" at bounding box center [323, 101] width 156 height 13
checkbox input "true"
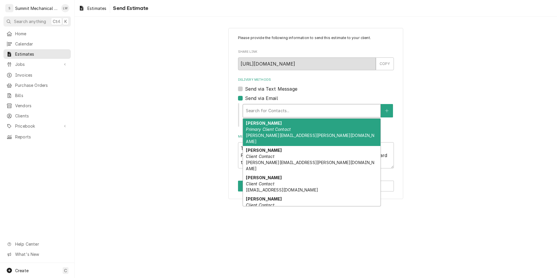
click at [270, 109] on div "Delivery Methods" at bounding box center [312, 111] width 132 height 10
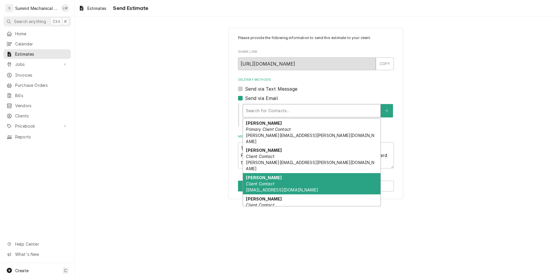
click at [271, 181] on em "Client Contact" at bounding box center [260, 183] width 28 height 5
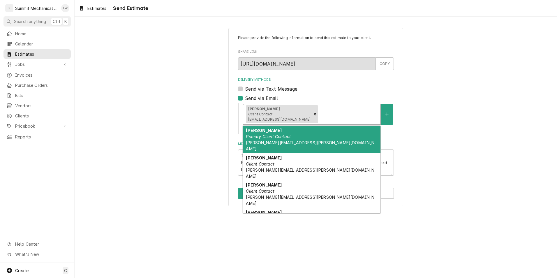
click at [319, 118] on div "Delivery Methods" at bounding box center [348, 114] width 58 height 10
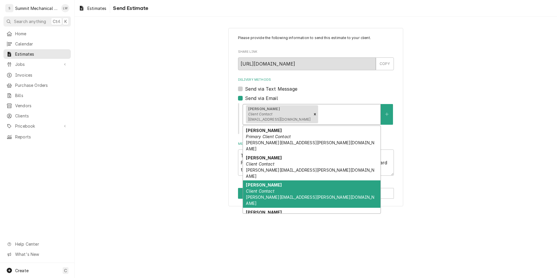
click at [270, 189] on em "Client Contact" at bounding box center [260, 191] width 28 height 5
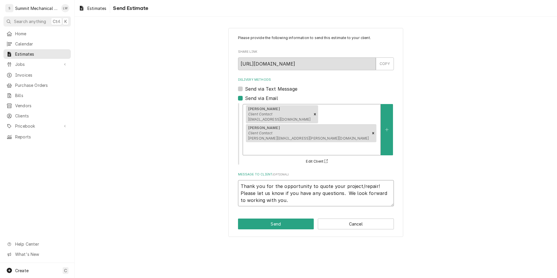
click at [240, 180] on textarea "Thank you for the opportunity to quote your project/repair! Please let us know …" at bounding box center [316, 193] width 156 height 26
type textarea "x"
type textarea "PThank you for the opportunity to quote your project/repair! Please let us know…"
type textarea "x"
type textarea "PiThank you for the opportunity to quote your project/repair! Please let us kno…"
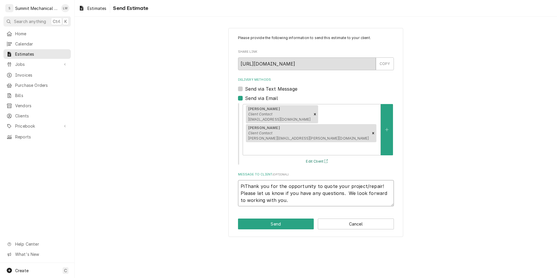
type textarea "x"
type textarea "PilThank you for the opportunity to quote your project/repair! Please let us kn…"
type textarea "x"
type textarea "PiThank you for the opportunity to quote your project/repair! Please let us kno…"
type textarea "x"
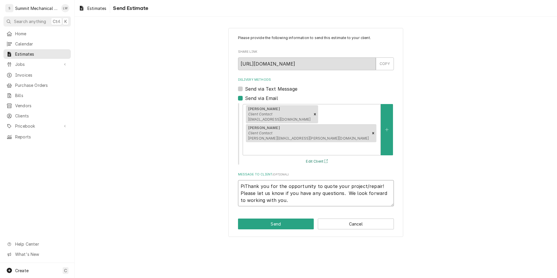
type textarea "PThank you for the opportunity to quote your project/repair! Please let us know…"
type textarea "x"
type textarea "Thank you for the opportunity to quote your project/repair! Please let us know …"
type textarea "x"
type textarea "WThank you for the opportunity to quote your project/repair! Please let us know…"
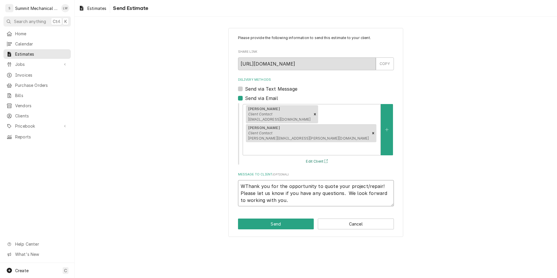
type textarea "x"
type textarea "WaThank you for the opportunity to quote your project/repair! Please let us kno…"
type textarea "x"
type textarea "WarThank you for the opportunity to quote your project/repair! Please let us kn…"
type textarea "x"
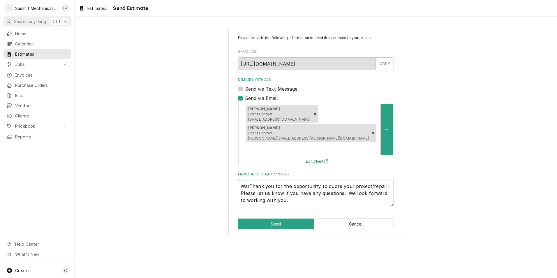
type textarea "WareThank you for the opportunity to quote your project/repair! Please let us k…"
type textarea "x"
type textarea "WarehThank you for the opportunity to quote your project/repair! Please let us …"
type textarea "x"
type textarea "WarehoThank you for the opportunity to quote your project/repair! Please let us…"
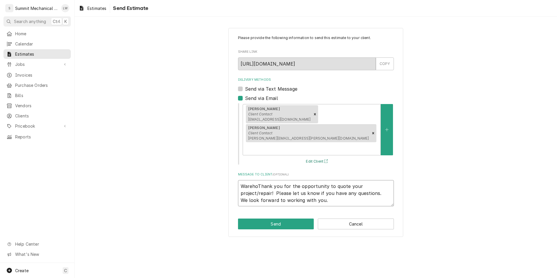
type textarea "x"
type textarea "WarehouThank you for the opportunity to quote your project/repair! Please let u…"
type textarea "x"
type textarea "WarehousThank you for the opportunity to quote your project/repair! Please let …"
type textarea "x"
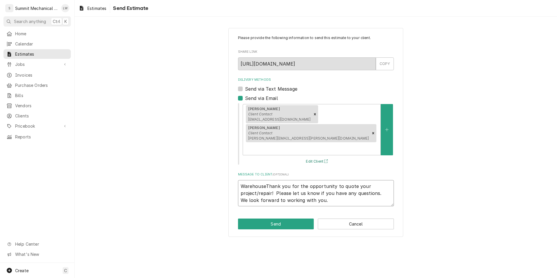
type textarea "Warehouse Thank you for the opportunity to quote your project/repair! Please le…"
type textarea "x"
type textarea "Warehouse UThank you for the opportunity to quote your project/repair! Please l…"
type textarea "x"
type textarea "Warehouse UnThank you for the opportunity to quote your project/repair! Please …"
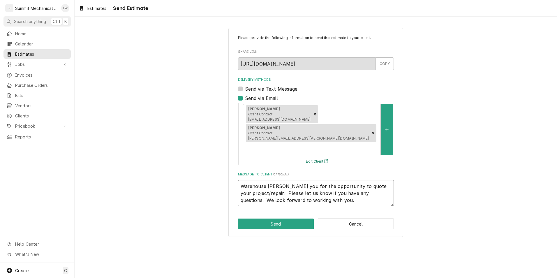
type textarea "x"
type textarea "Warehouse UniThank you for the opportunity to quote your project/repair! Please…"
type textarea "x"
type textarea "Warehouse UnitThank you for the opportunity to quote your project/repair! Pleas…"
type textarea "x"
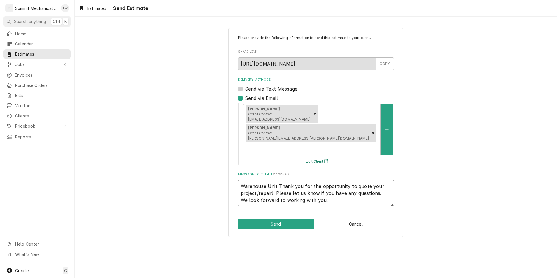
type textarea "Warehouse Unit HThank you for the opportunity to quote your project/repair! Ple…"
type textarea "x"
type textarea "Warehouse Unit HeThank you for the opportunity to quote your project/repair! Pl…"
type textarea "x"
type textarea "Warehouse Unit HeaThank you for the opportunity to quote your project/repair! P…"
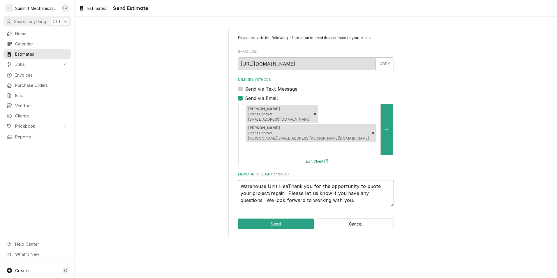
type textarea "x"
type textarea "Warehouse Unit HeatThank you for the opportunity to quote your project/repair! …"
type textarea "x"
type textarea "Warehouse Unit HeateThank you for the opportunity to quote your project/repair!…"
type textarea "x"
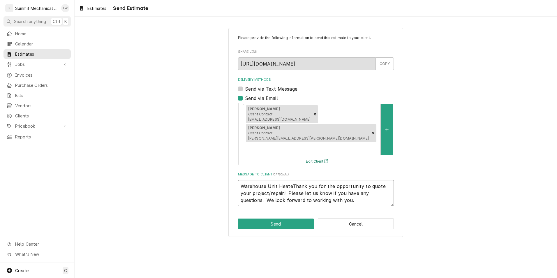
type textarea "Warehouse Unit HeaterThank you for the opportunity to quote your project/repair…"
type textarea "x"
type textarea "Warehouse Unit Heater Thank you for the opportunity to quote your project/repai…"
type textarea "x"
type textarea "Warehouse Unit Heater PThank you for the opportunity to quote your project/repa…"
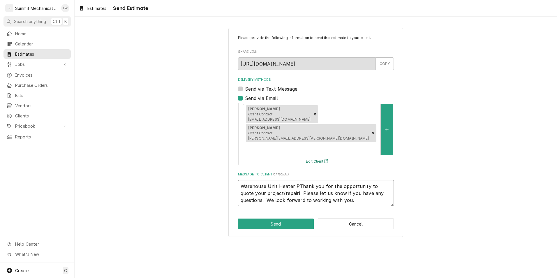
type textarea "x"
type textarea "Warehouse Unit Heater PiThank you for the opportunity to quote your project/rep…"
type textarea "x"
type textarea "Warehouse Unit Heater PilThank you for the opportunity to quote your project/re…"
type textarea "x"
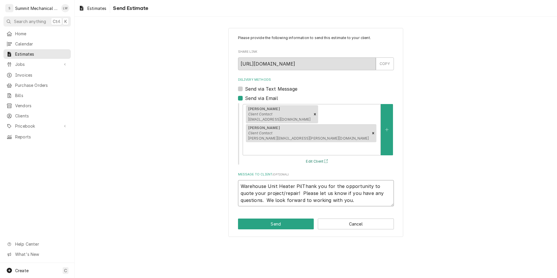
type textarea "Warehouse Unit Heater PiloThank you for the opportunity to quote your project/r…"
type textarea "x"
type textarea "Warehouse Unit Heater PilotThank you for the opportunity to quote your project/…"
type textarea "x"
type textarea "Warehouse Unit Heater Pilot Thank you for the opportunity to quote your project…"
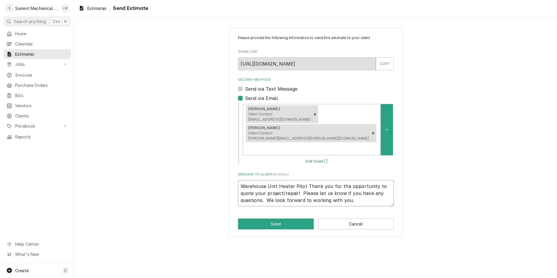
type textarea "x"
type textarea "Warehouse Unit Heater Pilot aThank you for the opportunity to quote your projec…"
type textarea "x"
type textarea "Warehouse Unit Heater Pilot asThank you for the opportunity to quote your proje…"
type textarea "x"
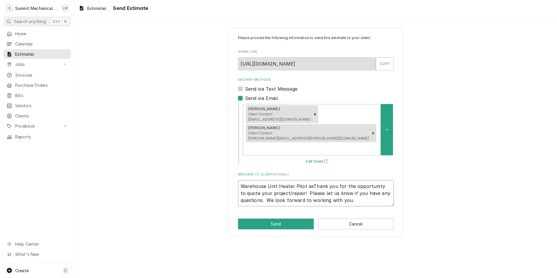
type textarea "Warehouse Unit Heater Pilot assThank you for the opportunity to quote your proj…"
type textarea "x"
type textarea "Warehouse Unit Heater Pilot asseThank you for the opportunity to quote your pro…"
type textarea "x"
type textarea "Warehouse Unit Heater Pilot assemThank you for the opportunity to quote your pr…"
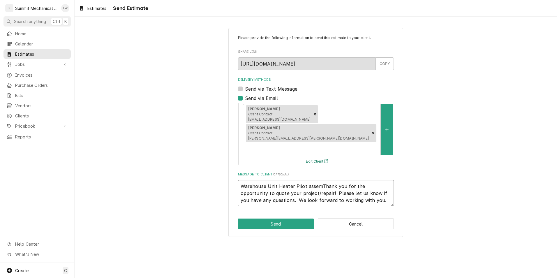
type textarea "x"
type textarea "Warehouse Unit Heater Pilot asseThank you for the opportunity to quote your pro…"
type textarea "x"
type textarea "Warehouse Unit Heater Pilot assThank you for the opportunity to quote your proj…"
type textarea "x"
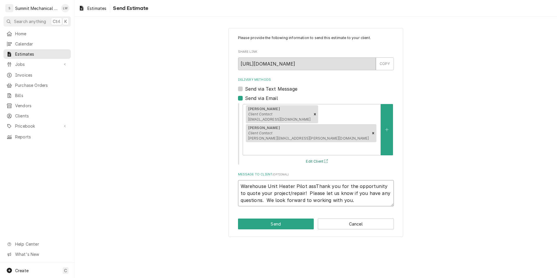
type textarea "Warehouse Unit Heater Pilot asThank you for the opportunity to quote your proje…"
type textarea "x"
type textarea "Warehouse Unit Heater Pilot aThank you for the opportunity to quote your projec…"
type textarea "x"
type textarea "Warehouse Unit Heater Pilot Thank you for the opportunity to quote your project…"
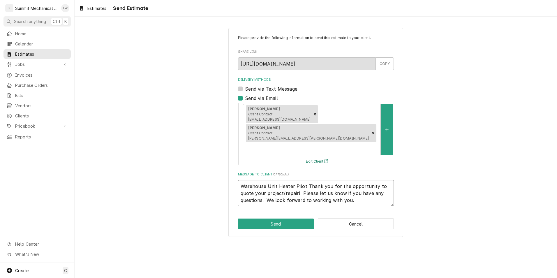
type textarea "x"
type textarea "Warehouse Unit Heater PilotThank you for the opportunity to quote your project/…"
type textarea "x"
type textarea "Warehouse Unit Heater PiloThank you for the opportunity to quote your project/r…"
type textarea "x"
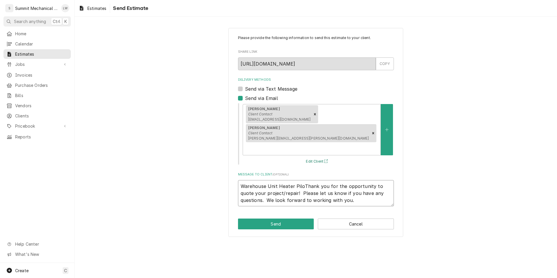
type textarea "Warehouse Unit Heater PilThank you for the opportunity to quote your project/re…"
type textarea "x"
type textarea "Warehouse Unit Heater PiThank you for the opportunity to quote your project/rep…"
type textarea "x"
type textarea "Warehouse Unit Heater PThank you for the opportunity to quote your project/repa…"
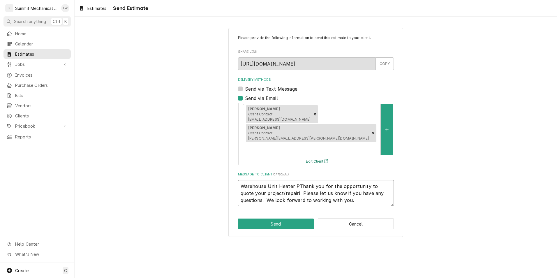
type textarea "x"
type textarea "Warehouse Unit Heater Thank you for the opportunity to quote your project/repai…"
type textarea "x"
type textarea "Warehouse Unit HeaterThank you for the opportunity to quote your project/repair…"
type textarea "x"
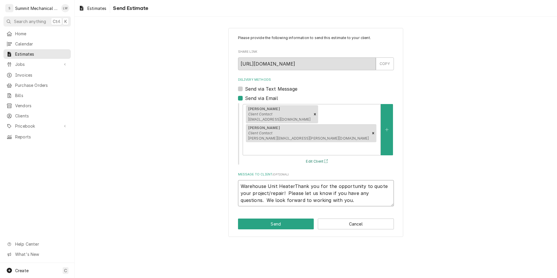
type textarea "Warehouse Unit HeateThank you for the opportunity to quote your project/repair!…"
type textarea "x"
type textarea "Warehouse Unit HeatThank you for the opportunity to quote your project/repair! …"
type textarea "x"
type textarea "Warehouse Unit HeaThank you for the opportunity to quote your project/repair! P…"
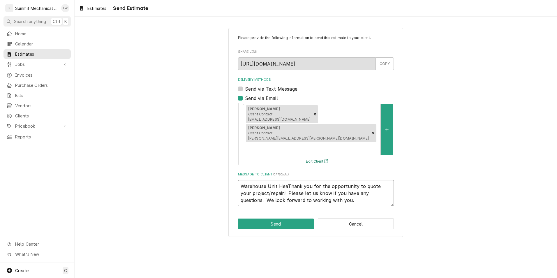
type textarea "x"
type textarea "Warehouse Unit HeThank you for the opportunity to quote your project/repair! Pl…"
type textarea "x"
type textarea "Warehouse Unit HThank you for the opportunity to quote your project/repair! Ple…"
type textarea "x"
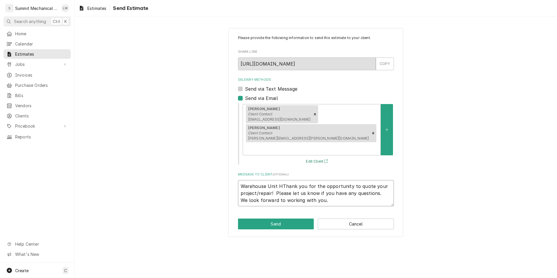
type textarea "Warehouse Unit Thank you for the opportunity to quote your project/repair! Plea…"
type textarea "x"
type textarea "Warehouse UnitThank you for the opportunity to quote your project/repair! Pleas…"
type textarea "x"
type textarea "Warehouse UnThank you for the opportunity to quote your project/repair! Please …"
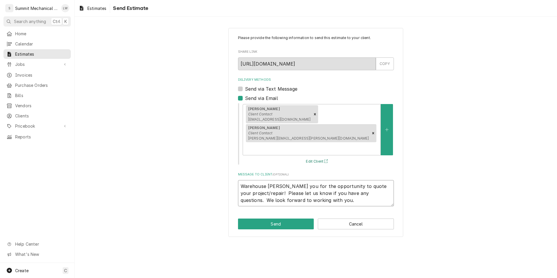
type textarea "x"
type textarea "Warehouse UThank you for the opportunity to quote your project/repair! Please l…"
type textarea "x"
type textarea "Warehouse Thank you for the opportunity to quote your project/repair! Please le…"
type textarea "x"
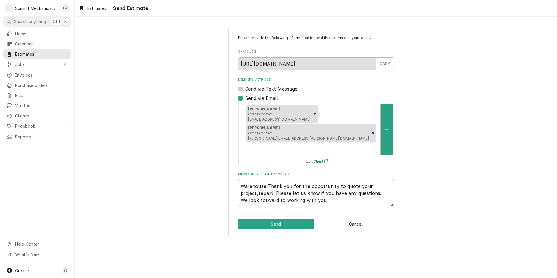
type textarea "WarehouseThank you for the opportunity to quote your project/repair! Please let…"
type textarea "x"
type textarea "Warehouse Thank you for the opportunity to quote your project/repair! Please le…"
type textarea "x"
type textarea "Warehouse uThank you for the opportunity to quote your project/repair! Please l…"
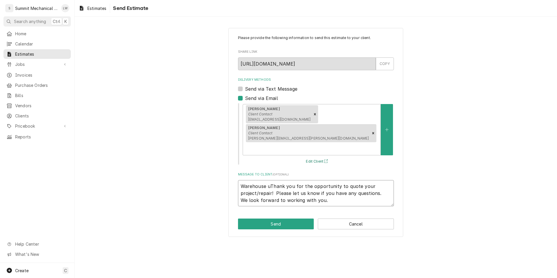
type textarea "x"
type textarea "Warehouse unThank you for the opportunity to quote your project/repair! Please …"
type textarea "x"
type textarea "Warehouse unitThank you for the opportunity to quote your project/repair! Pleas…"
type textarea "x"
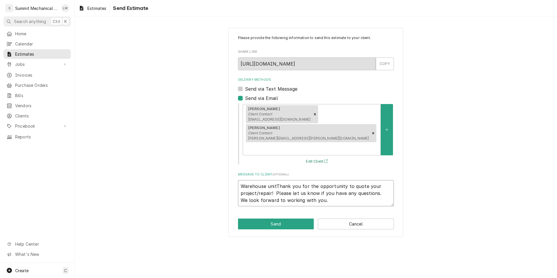
type textarea "Warehouse unit Thank you for the opportunity to quote your project/repair! Plea…"
type textarea "x"
type textarea "Warehouse unit hThank you for the opportunity to quote your project/repair! Ple…"
type textarea "x"
type textarea "Warehouse unit heThank you for the opportunity to quote your project/repair! Pl…"
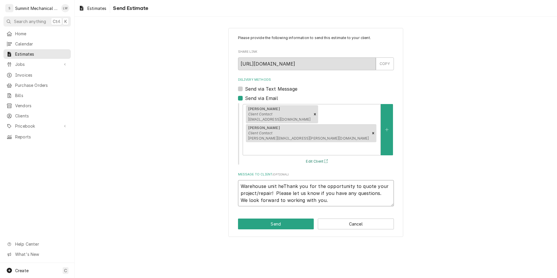
type textarea "x"
type textarea "Warehouse unit heaThank you for the opportunity to quote your project/repair! P…"
type textarea "x"
type textarea "Warehouse unit heatThank you for the opportunity to quote your project/repair! …"
type textarea "x"
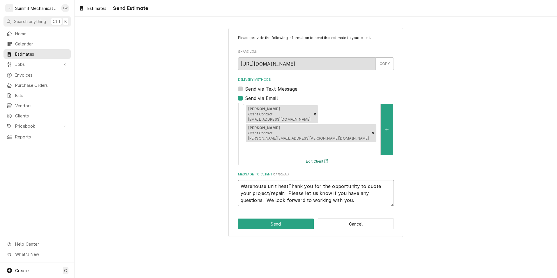
type textarea "Warehouse unit heateThank you for the opportunity to quote your project/repair!…"
type textarea "x"
type textarea "Warehouse unit heaterThank you for the opportunity to quote your project/repair…"
type textarea "x"
type textarea "Warehouse unit heater Thank you for the opportunity to quote your project/repai…"
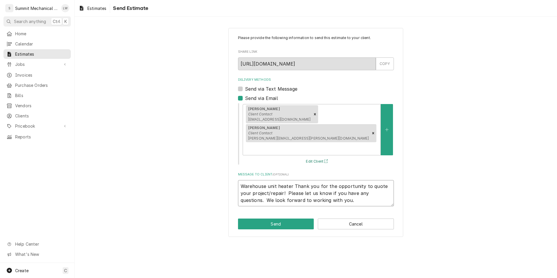
type textarea "x"
type textarea "Warehouse unit heater pThank you for the opportunity to quote your project/repa…"
type textarea "x"
type textarea "Warehouse unit heater piThank you for the opportunity to quote your project/rep…"
type textarea "x"
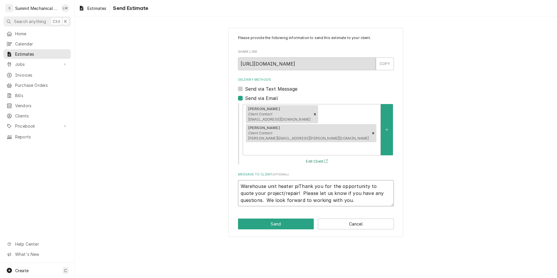
type textarea "Warehouse unit heater pilThank you for the opportunity to quote your project/re…"
type textarea "x"
type textarea "Warehouse unit heater piloThank you for the opportunity to quote your project/r…"
type textarea "x"
type textarea "Warehouse unit heater pilotThank you for the opportunity to quote your project/…"
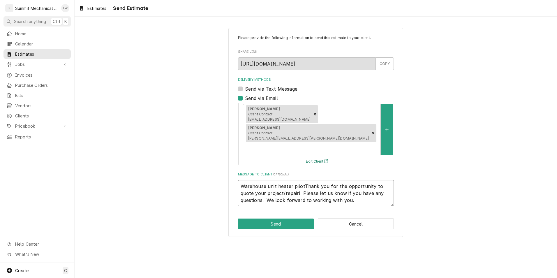
type textarea "x"
type textarea "Warehouse unit heater pilot Thank you for the opportunity to quote your project…"
type textarea "x"
type textarea "Warehouse unit heater pilot aThank you for the opportunity to quote your projec…"
type textarea "x"
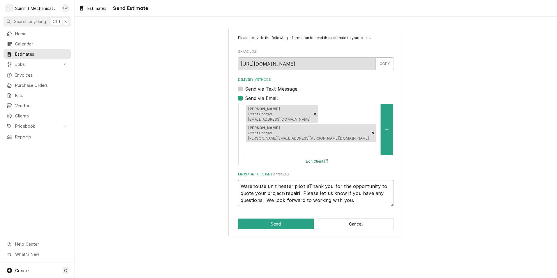
type textarea "Warehouse unit heater pilot asThank you for the opportunity to quote your proje…"
type textarea "x"
type textarea "Warehouse unit heater pilot assThank you for the opportunity to quote your proj…"
type textarea "x"
type textarea "Warehouse unit heater pilot assemThank you for the opportunity to quote your pr…"
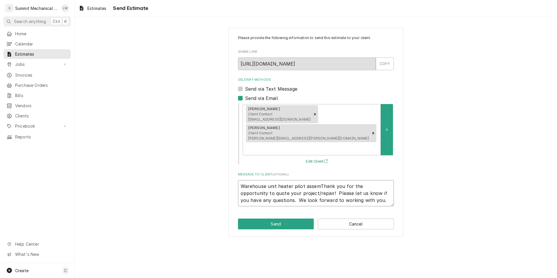
type textarea "x"
type textarea "Warehouse unit heater pilot assemblThank you for the opportunity to quote your …"
type textarea "x"
type textarea "Warehouse unit heater pilot assemblyThank you for the opportunity to quote your…"
type textarea "x"
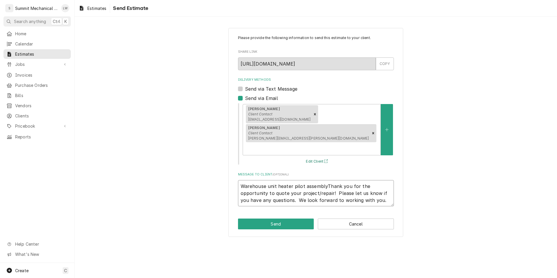
type textarea "Warehouse unit heater pilot assembly Thank you for the opportunity to quote you…"
type textarea "x"
type textarea "Warehouse unit heater pilot assembly rThank you for the opportunity to quote yo…"
type textarea "x"
type textarea "Warehouse unit heater pilot assembly reThank you for the opportunity to quote y…"
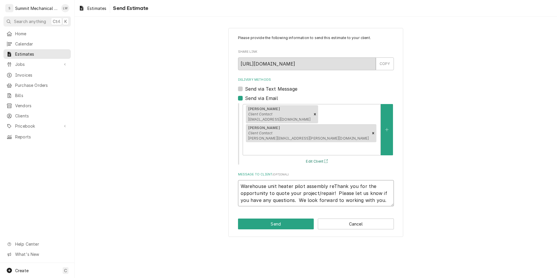
type textarea "x"
type textarea "Warehouse unit heater pilot assembly repThank you for the opportunity to quote …"
type textarea "x"
type textarea "Warehouse unit heater pilot assembly replThank you for the opportunity to quote…"
type textarea "x"
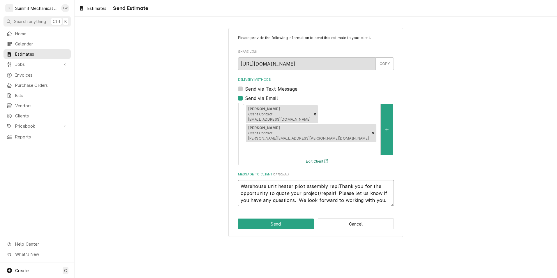
type textarea "Warehouse unit heater pilot assembly replaThank you for the opportunity to quot…"
type textarea "x"
type textarea "Warehouse unit heater pilot assembly replacThank you for the opportunity to quo…"
type textarea "x"
type textarea "Warehouse unit heater pilot assembly replacemThank you for the opportunity to q…"
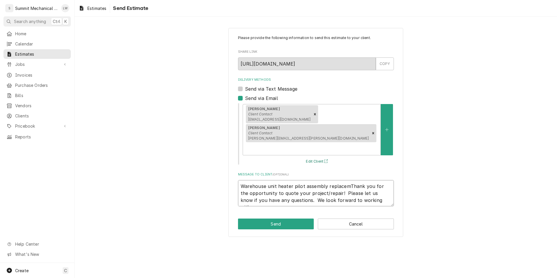
type textarea "x"
type textarea "Warehouse unit heater pilot assembly replacemenThank you for the opportunity to…"
type textarea "x"
type textarea "Warehouse unit heater pilot assembly replacementThank you for the opportunity t…"
type textarea "x"
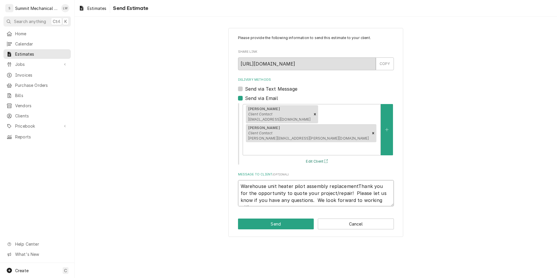
type textarea "Warehouse unit heater pilot assembly replacement Thank you for the opportunity …"
type textarea "x"
type textarea "Warehouse unit heater pilot assembly replacement qThank you for the opportunity…"
type textarea "x"
type textarea "Warehouse unit heater pilot assembly replacement quThank you for the opportunit…"
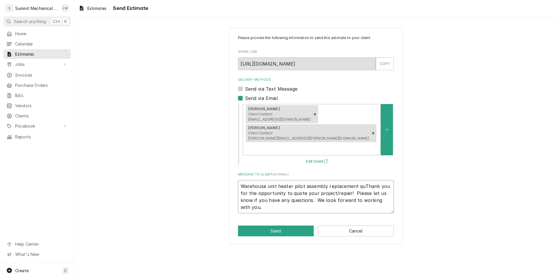
type textarea "x"
type textarea "Warehouse unit heater pilot assembly replacement quoThank you for the opportuni…"
type textarea "x"
type textarea "Warehouse unit heater pilot assembly replacement quotThank you for the opportun…"
type textarea "x"
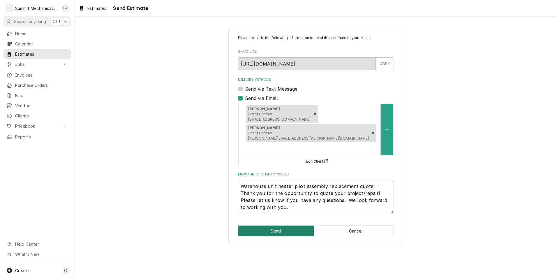
click at [282, 226] on button "Send" at bounding box center [276, 231] width 76 height 11
